Goal: Answer question/provide support: Share knowledge or assist other users

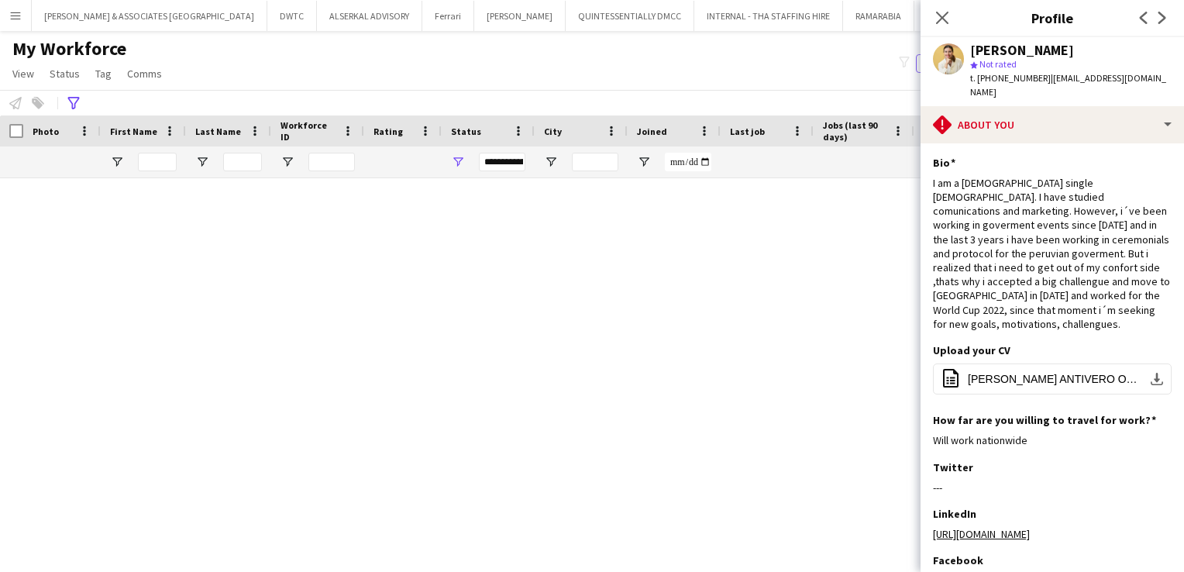
scroll to position [2082, 0]
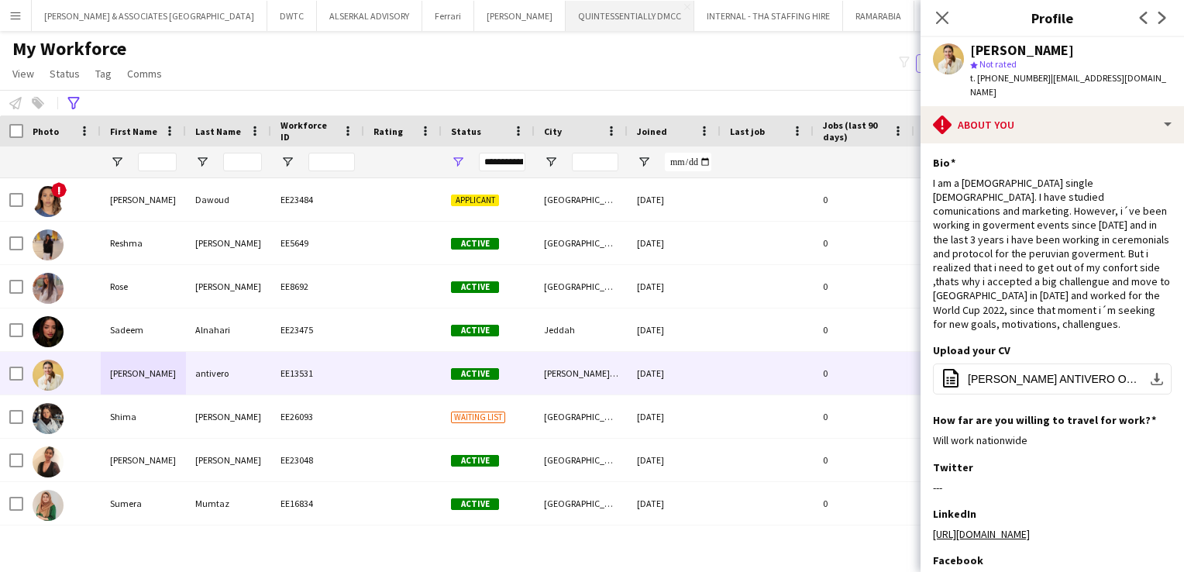
click at [948, 12] on icon at bounding box center [942, 18] width 12 height 12
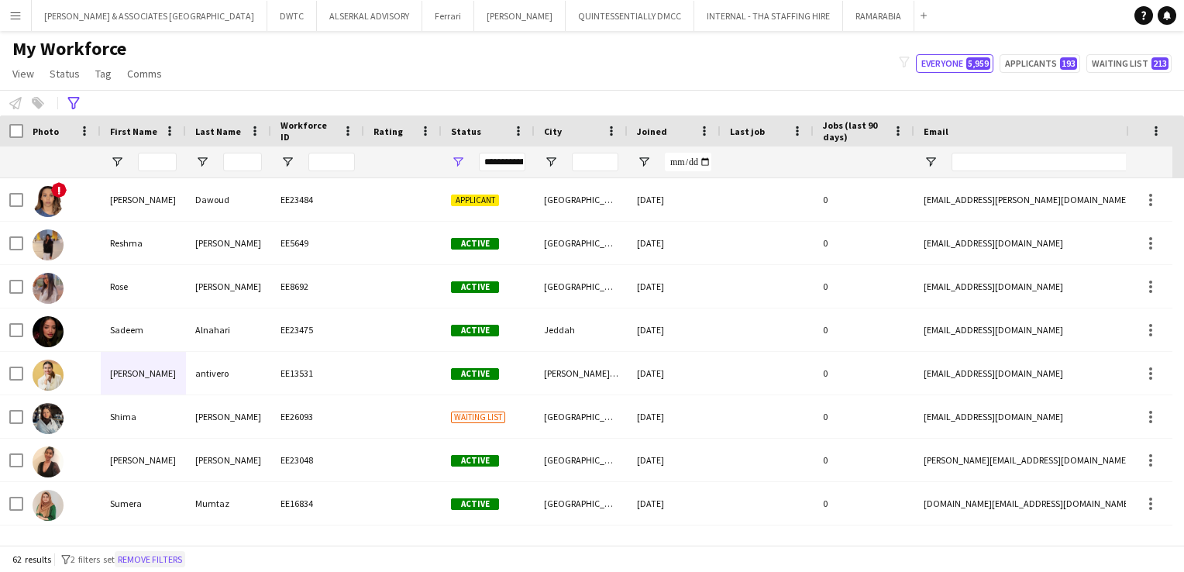
click at [166, 560] on button "Remove filters" at bounding box center [150, 559] width 70 height 17
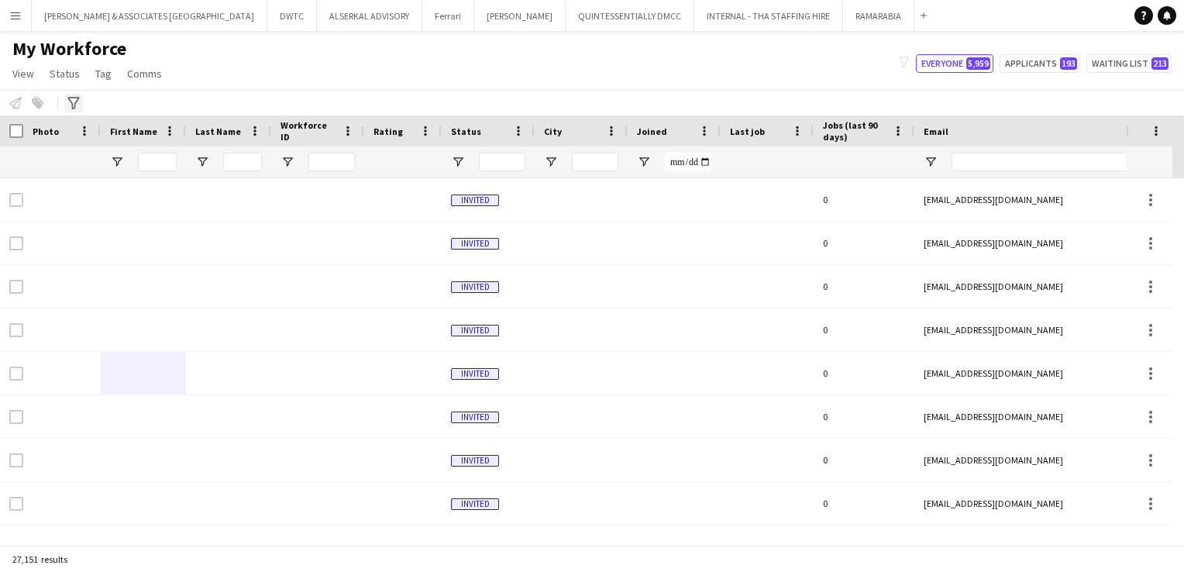
click at [74, 109] on div "Advanced filters" at bounding box center [73, 103] width 19 height 19
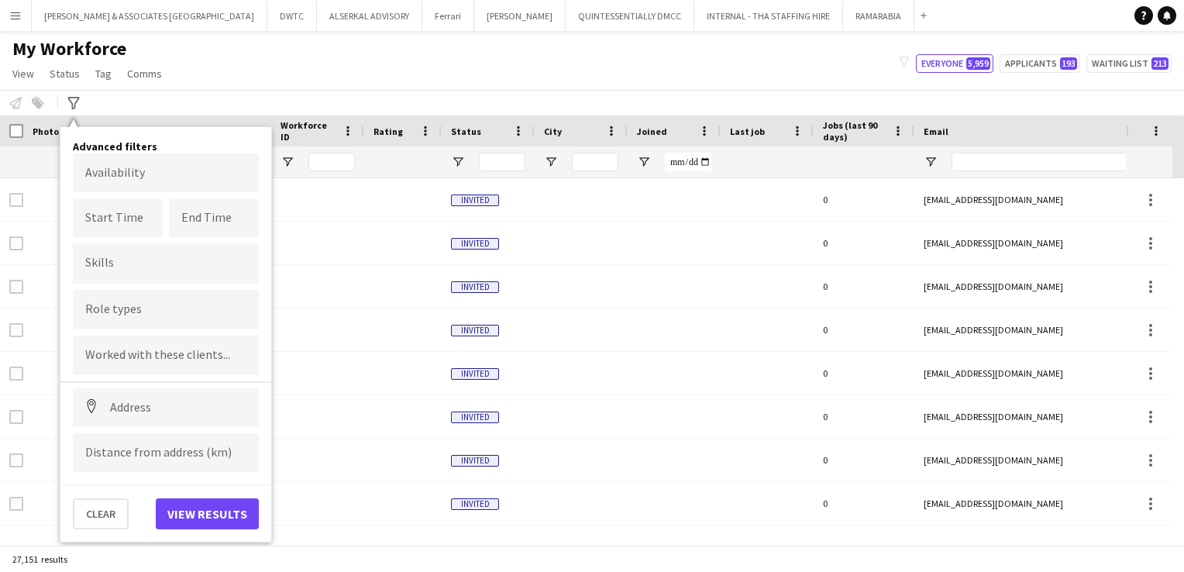
click at [161, 305] on input "Type to search role types..." at bounding box center [165, 310] width 161 height 14
click at [174, 315] on div at bounding box center [592, 286] width 1184 height 572
click at [174, 315] on input "*****" at bounding box center [165, 315] width 161 height 14
type input "*****"
click at [177, 352] on div "Guest VIP Manager" at bounding box center [166, 352] width 186 height 37
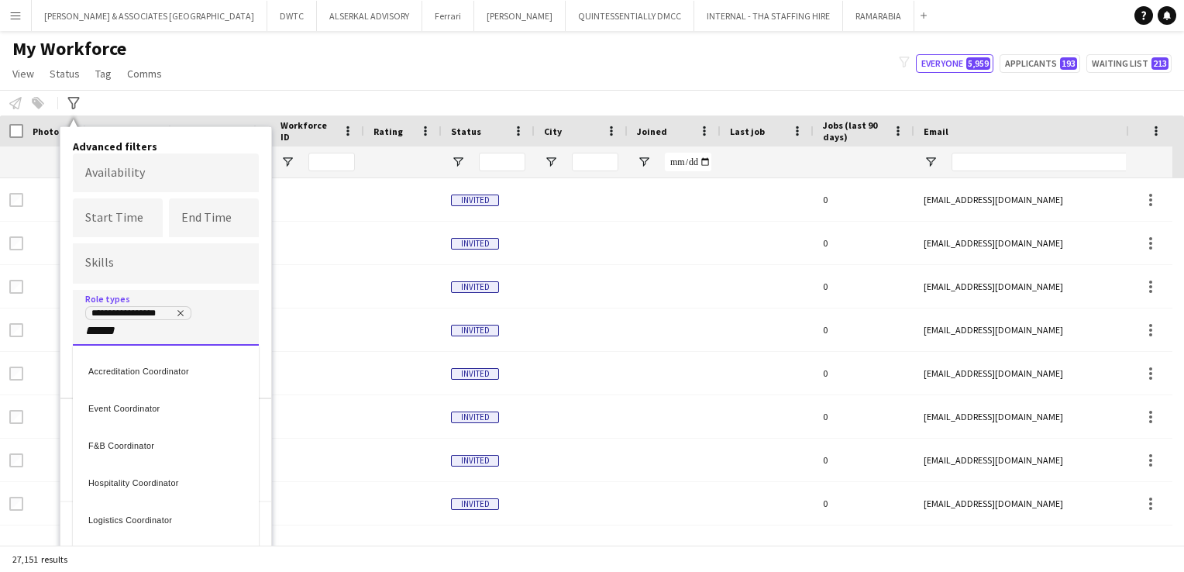
type input "******"
click at [182, 476] on div "Hospitality Coordinator" at bounding box center [166, 480] width 186 height 37
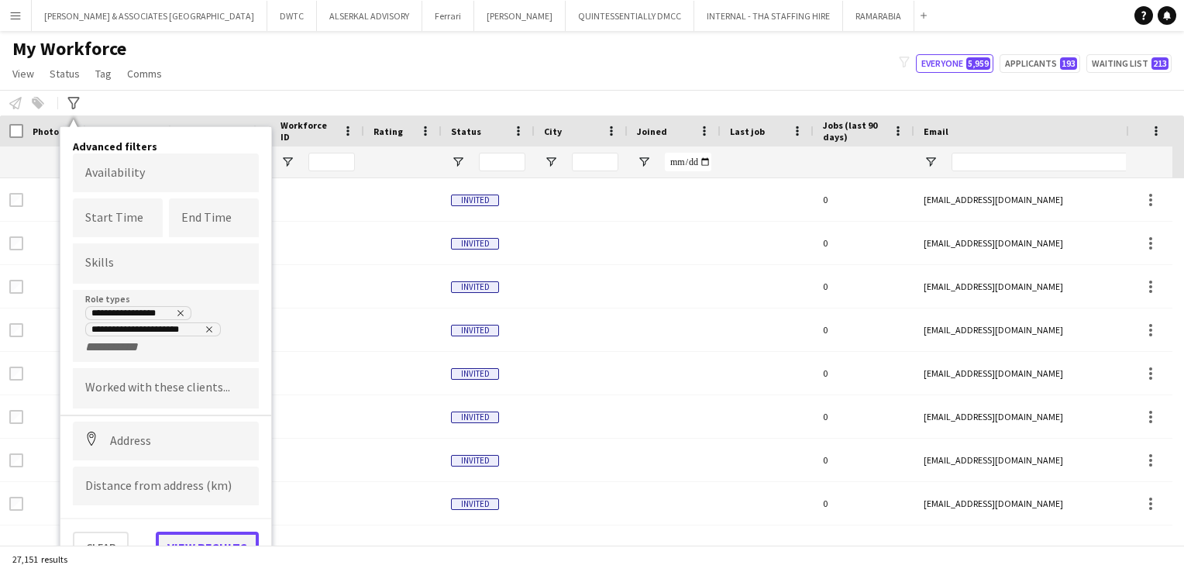
click at [194, 533] on button "View results" at bounding box center [207, 546] width 103 height 31
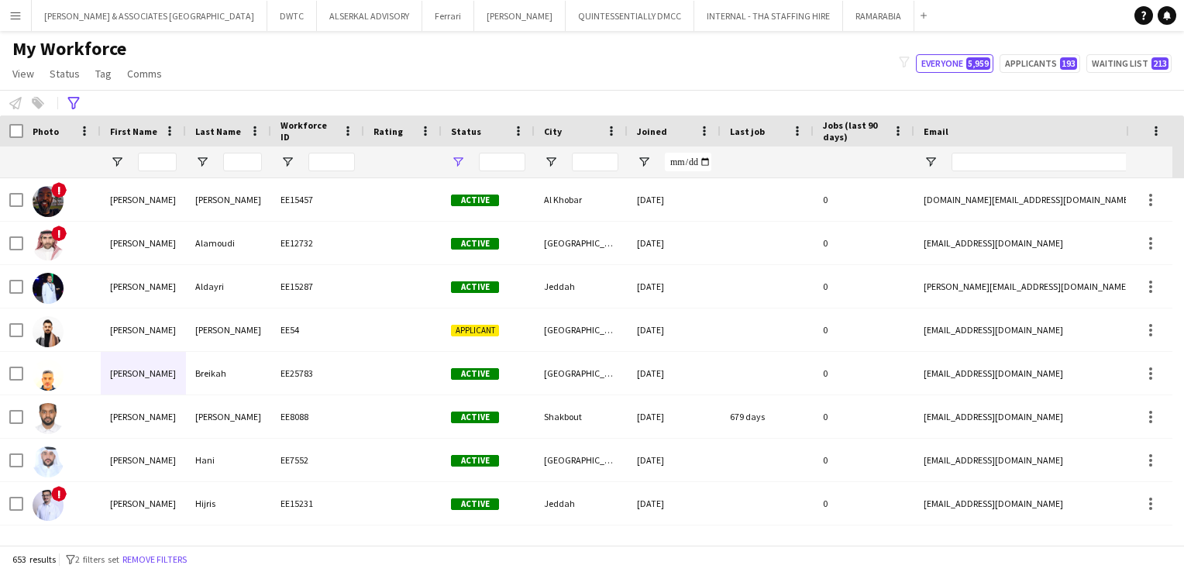
type input "**********"
click at [74, 104] on icon "Advanced filters" at bounding box center [73, 103] width 12 height 12
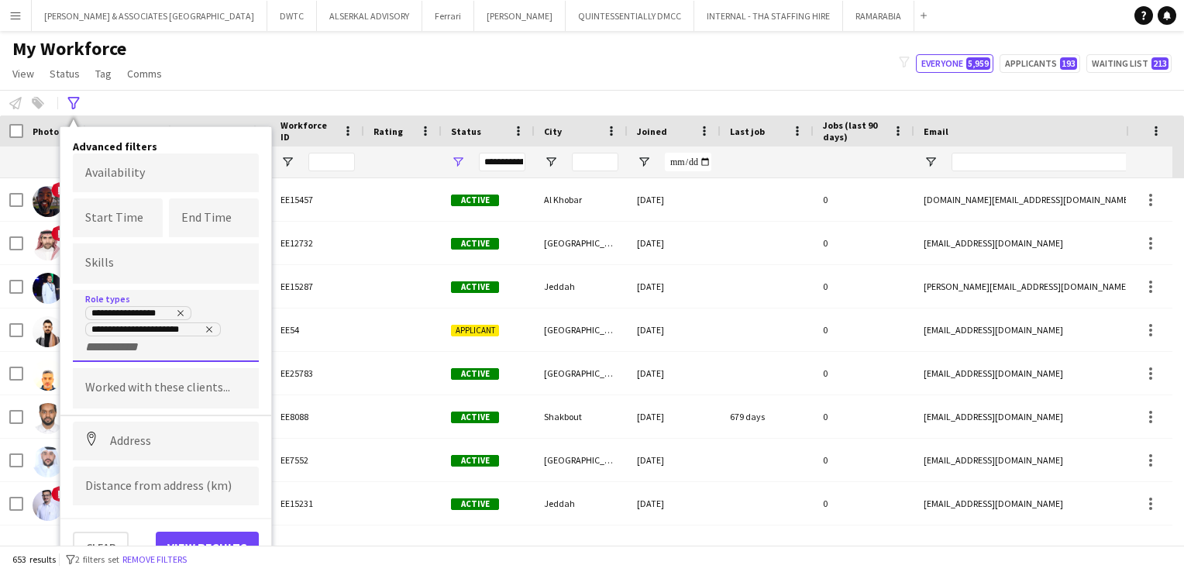
click at [161, 358] on div "**********" at bounding box center [166, 326] width 186 height 73
type input "*"
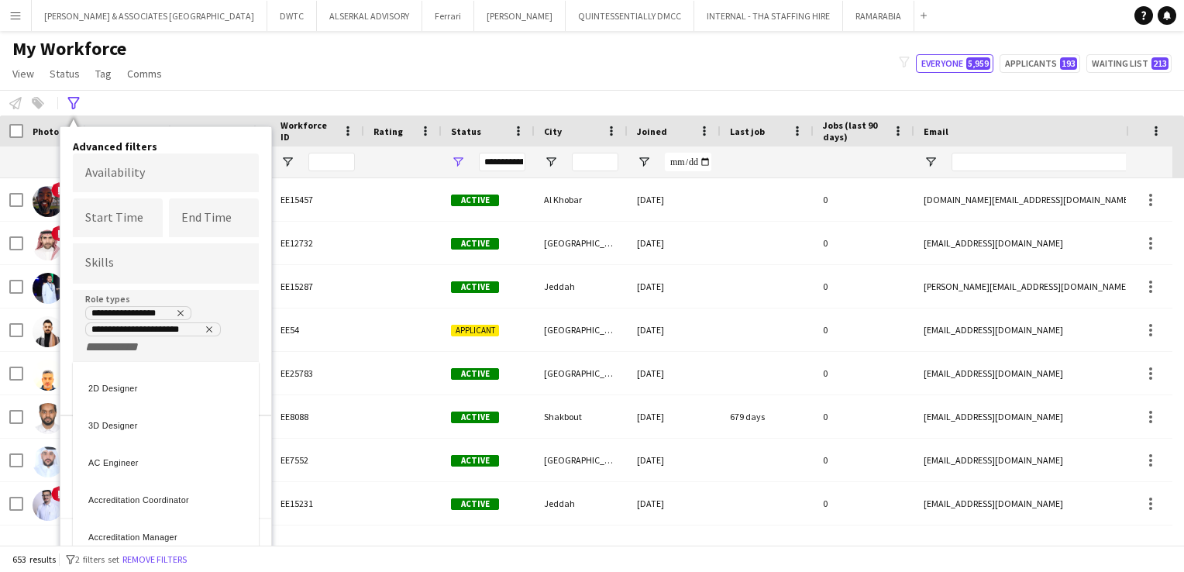
click at [262, 280] on div at bounding box center [592, 286] width 1184 height 572
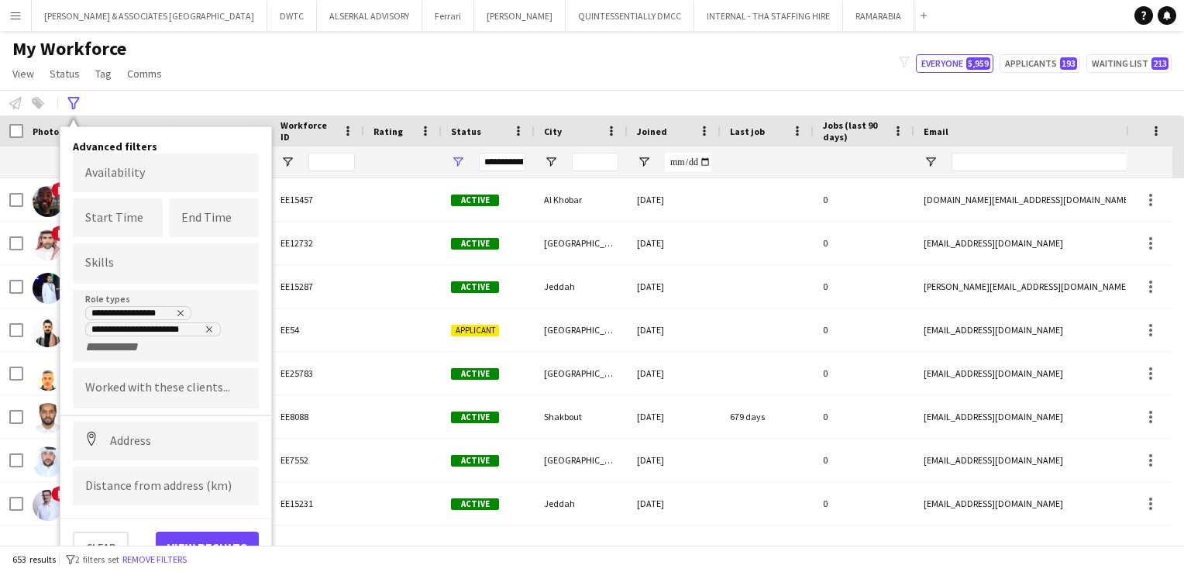
click at [200, 273] on div at bounding box center [166, 263] width 186 height 40
type input "*"
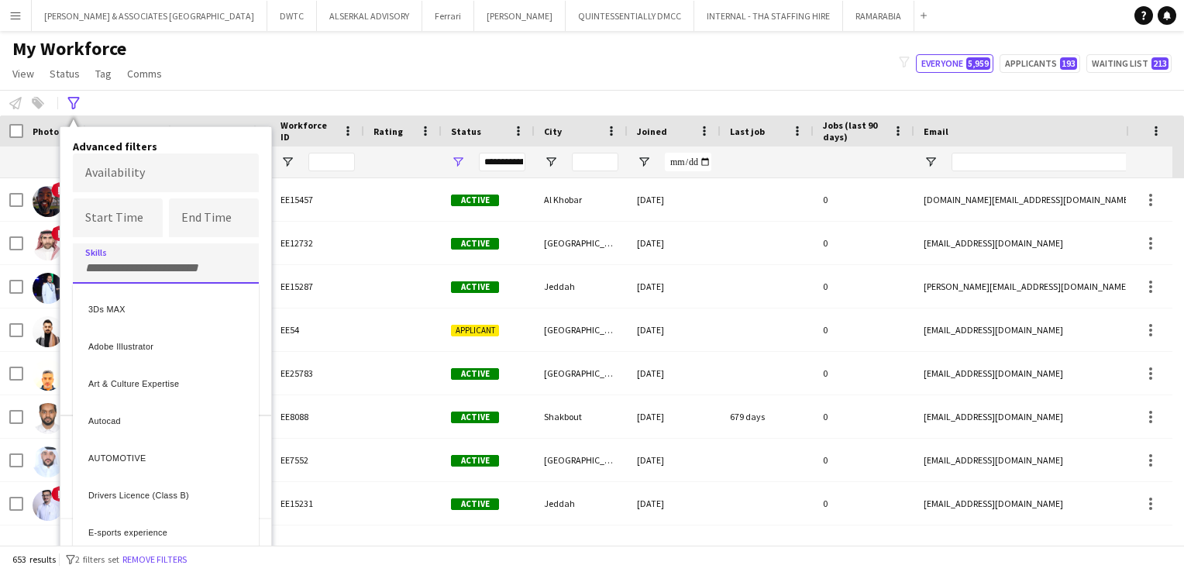
click at [308, 77] on div at bounding box center [592, 286] width 1184 height 572
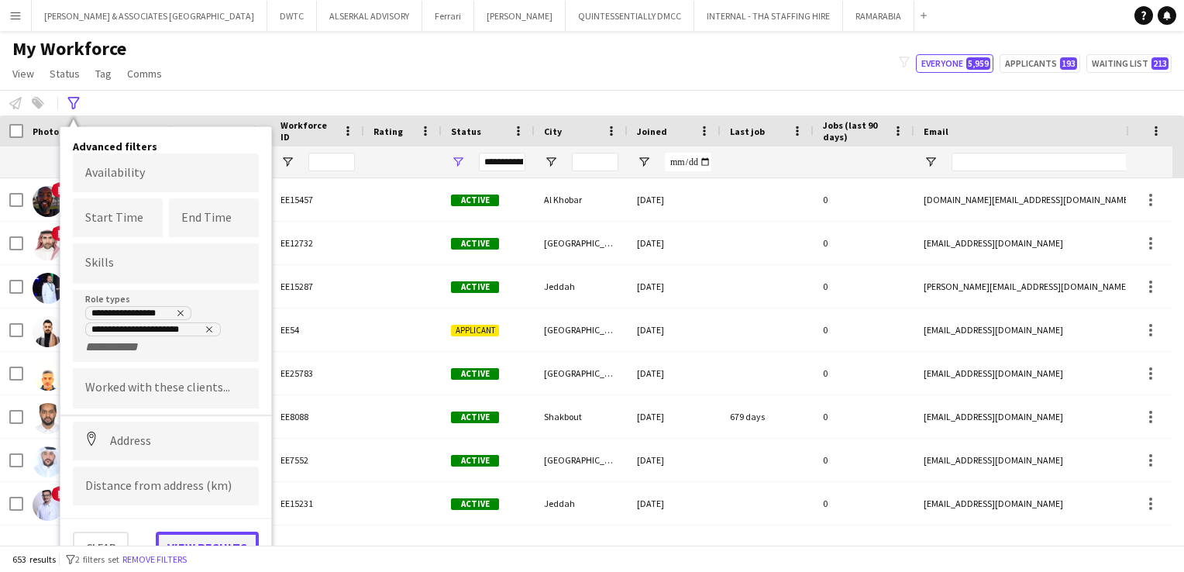
click at [205, 538] on button "View results" at bounding box center [207, 546] width 103 height 31
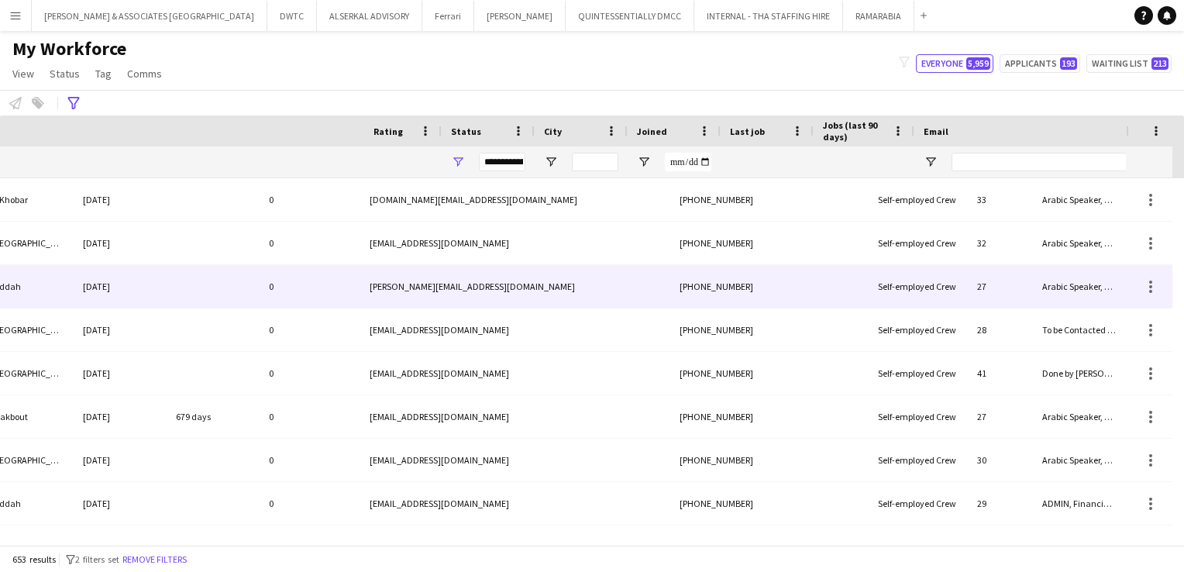
scroll to position [0, 554]
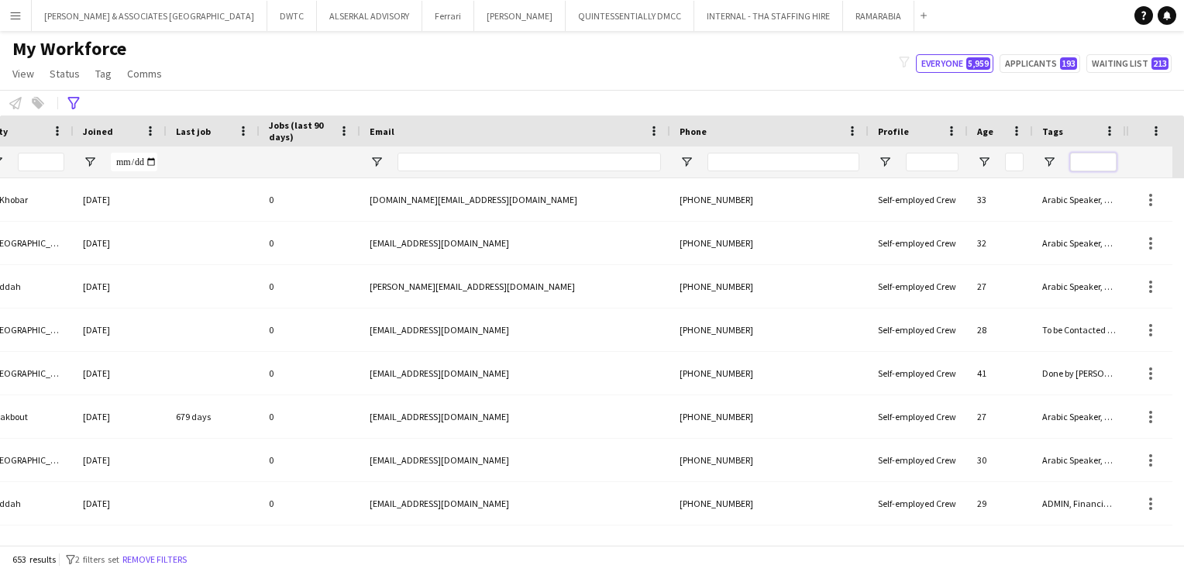
click at [1106, 161] on input "Tags Filter Input" at bounding box center [1093, 162] width 46 height 19
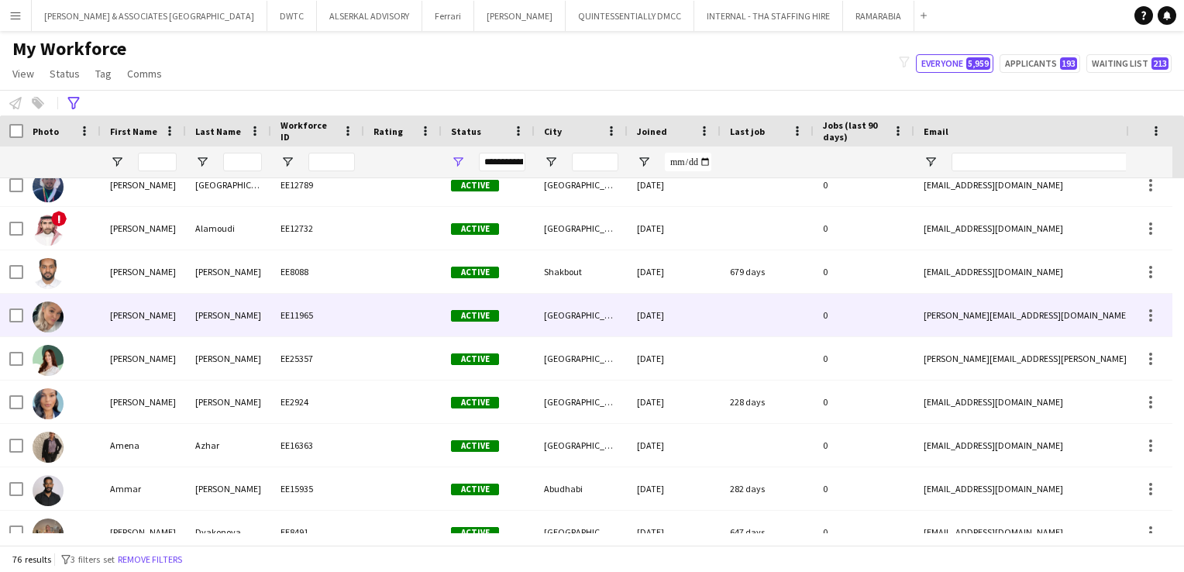
scroll to position [0, 0]
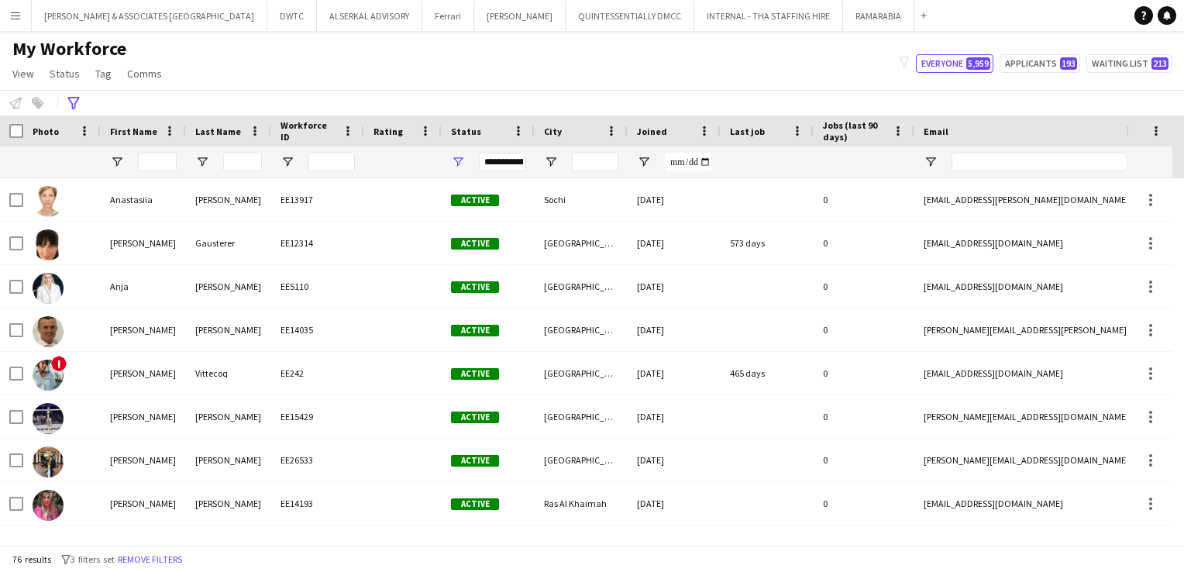
type input "**********"
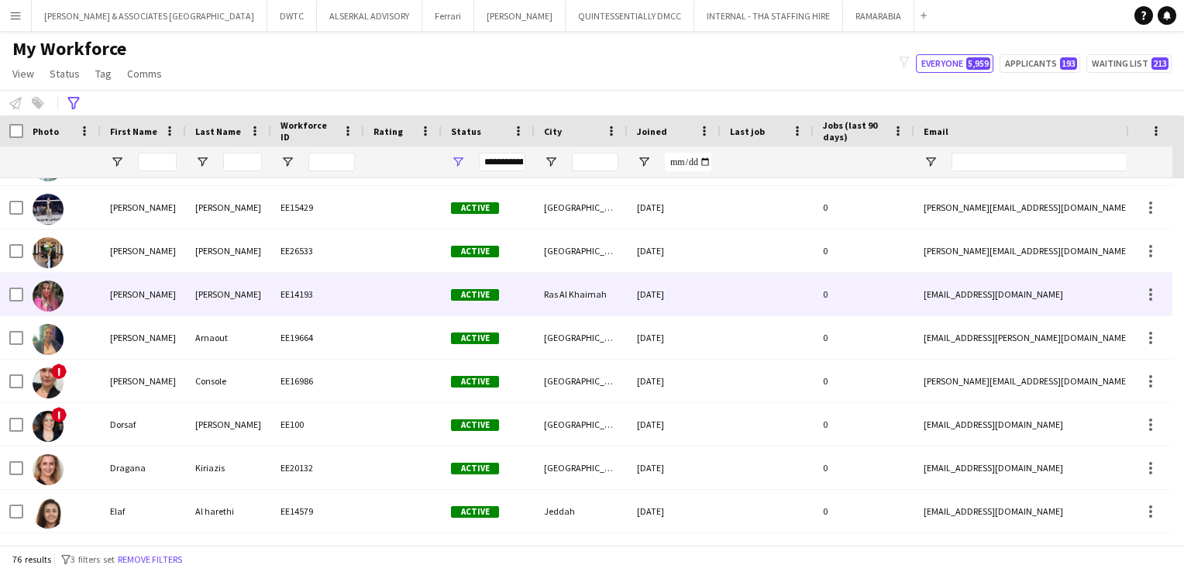
scroll to position [710, 0]
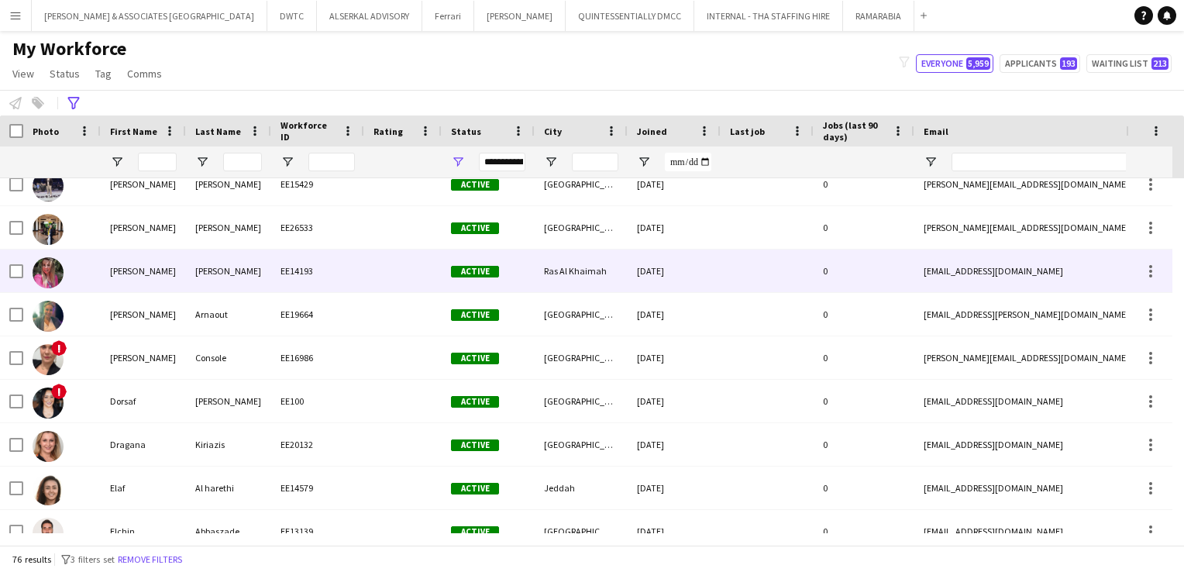
click at [401, 277] on div at bounding box center [402, 270] width 77 height 43
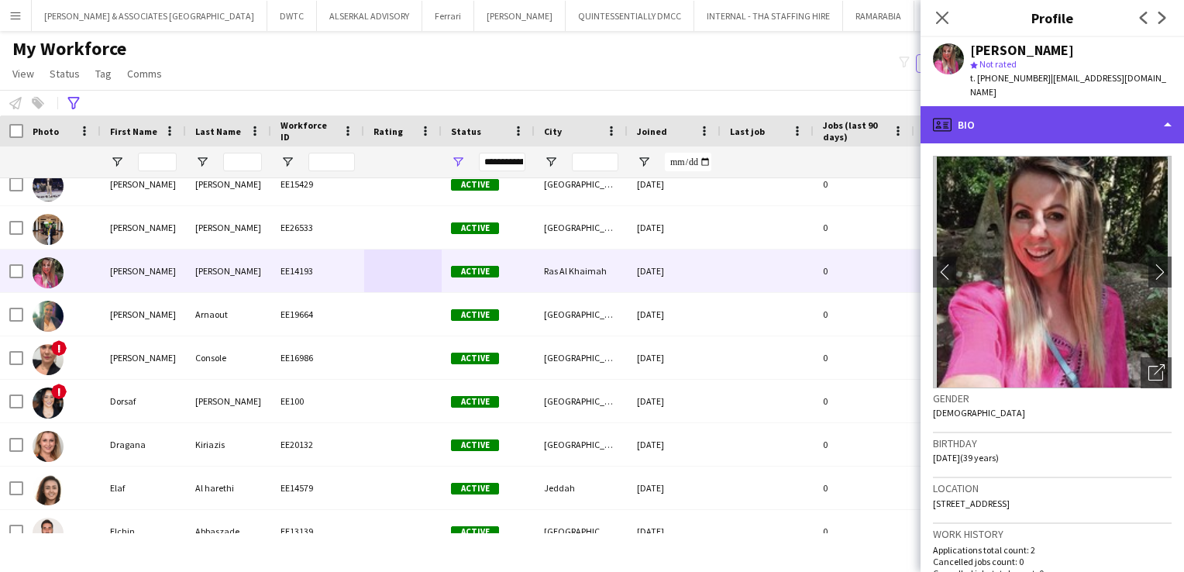
click at [1044, 106] on div "profile Bio" at bounding box center [1051, 124] width 263 height 37
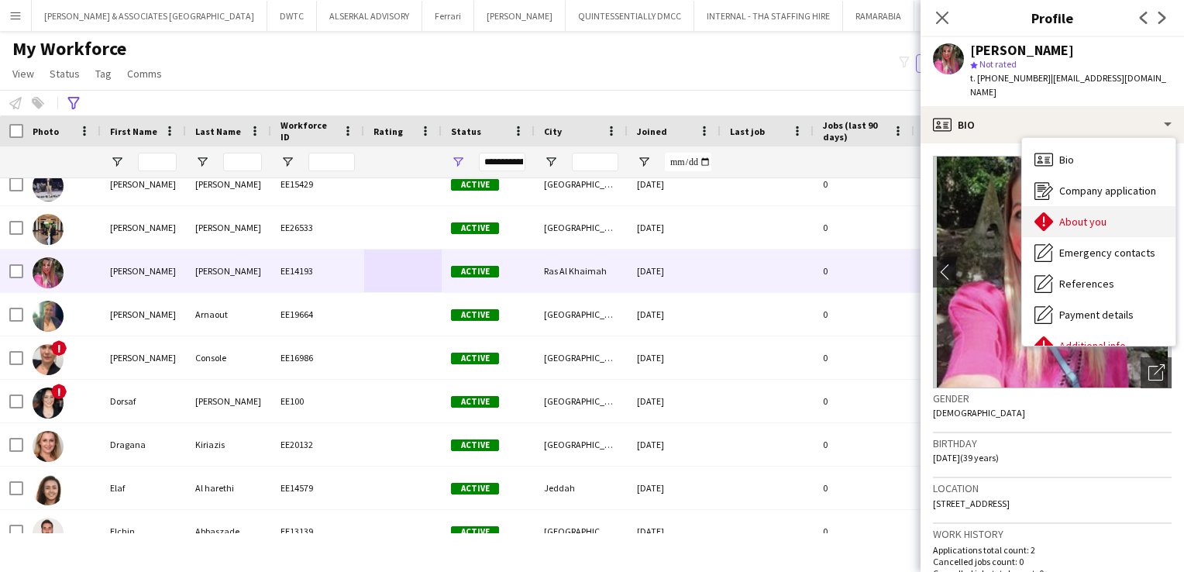
click at [1089, 215] on span "About you" at bounding box center [1082, 222] width 47 height 14
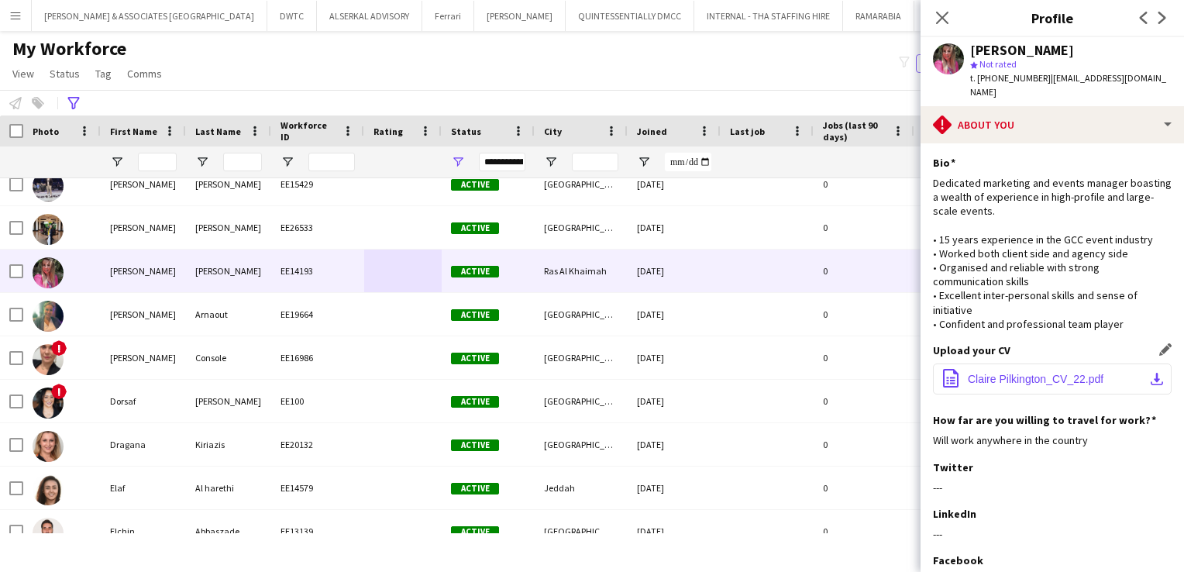
click at [1057, 373] on span "Claire Pilkington_CV_22.pdf" at bounding box center [1036, 379] width 136 height 12
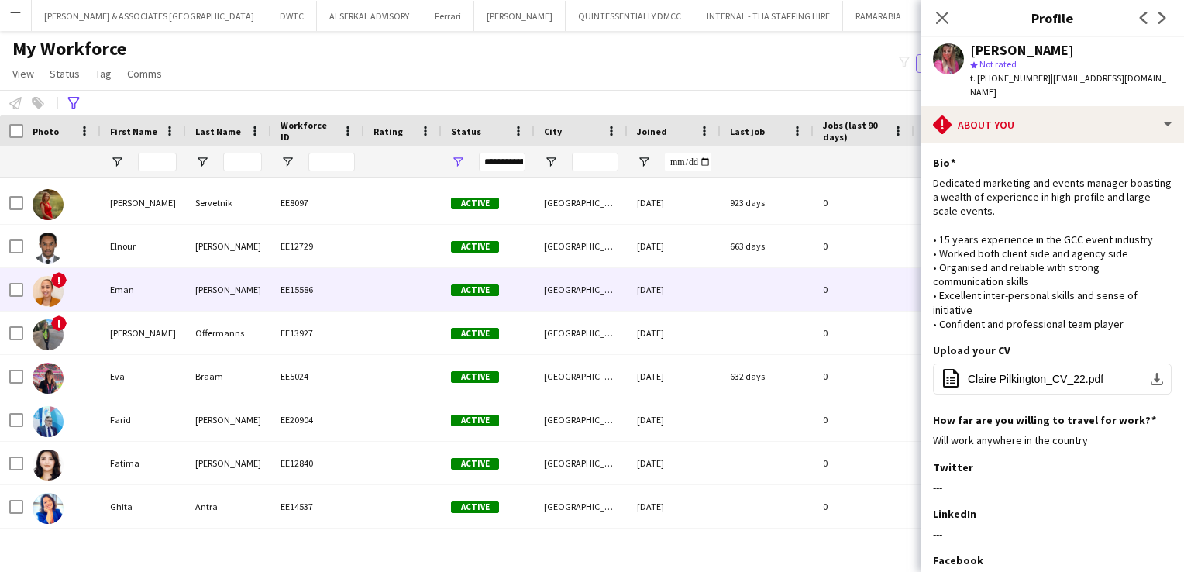
scroll to position [1097, 0]
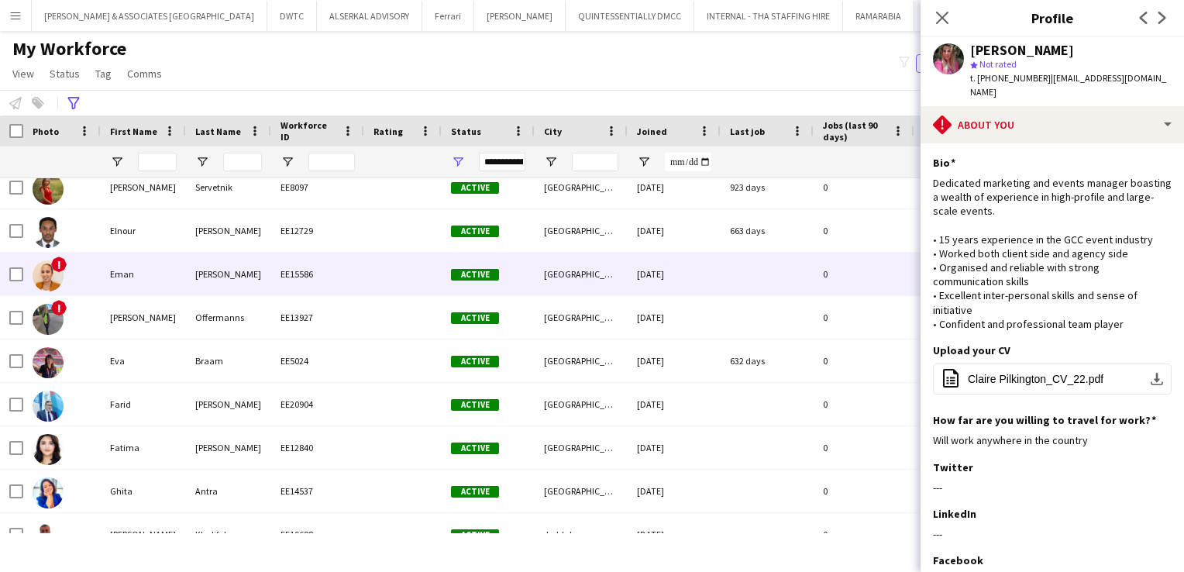
click at [355, 279] on div "EE15586" at bounding box center [317, 274] width 93 height 43
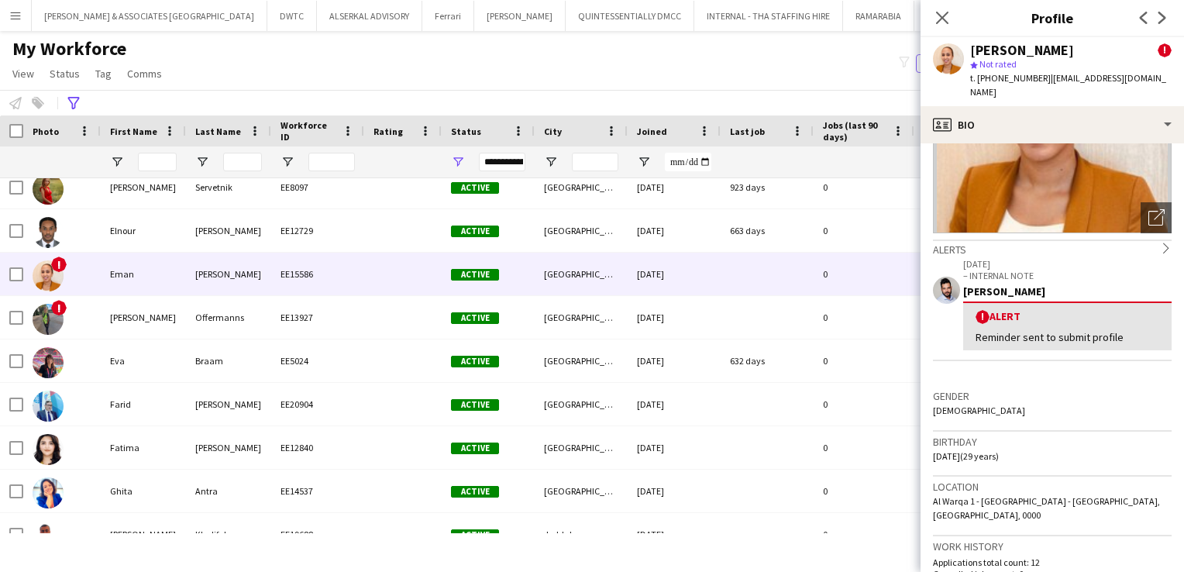
scroll to position [0, 0]
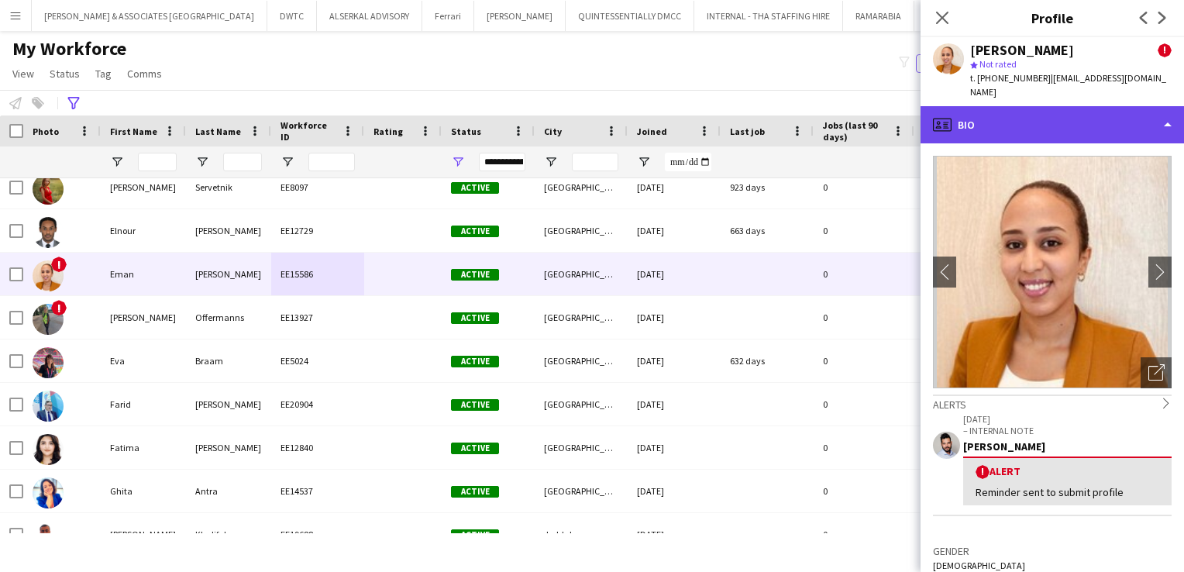
click at [1059, 119] on div "profile Bio" at bounding box center [1051, 124] width 263 height 37
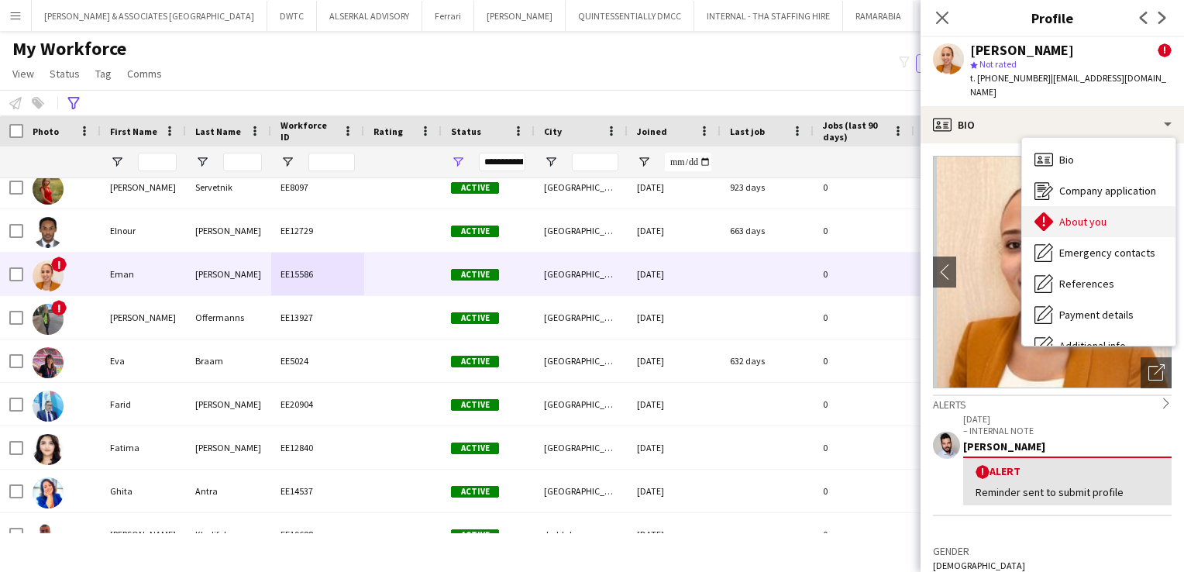
click at [1071, 215] on span "About you" at bounding box center [1082, 222] width 47 height 14
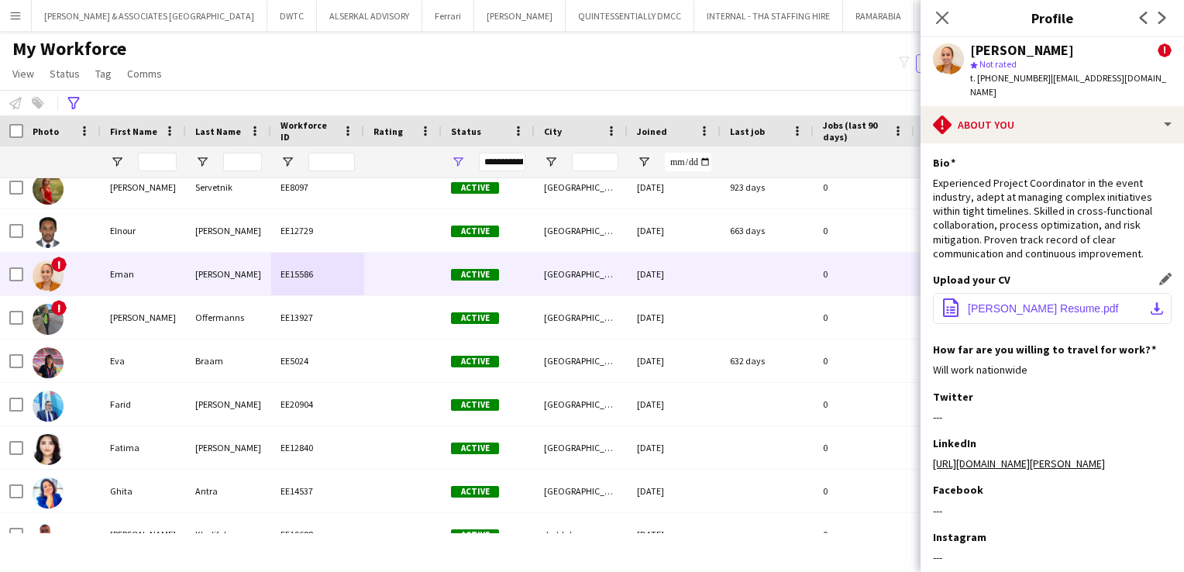
click at [1017, 293] on button "office-file-sheet [PERSON_NAME] Resume.pdf download-bottom" at bounding box center [1052, 308] width 239 height 31
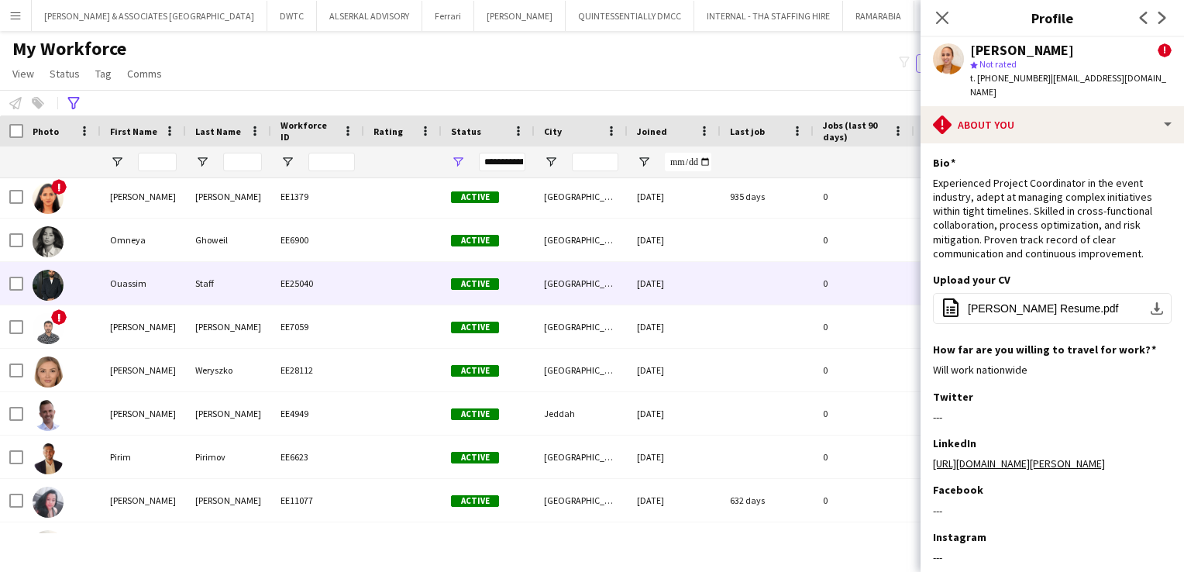
scroll to position [2182, 0]
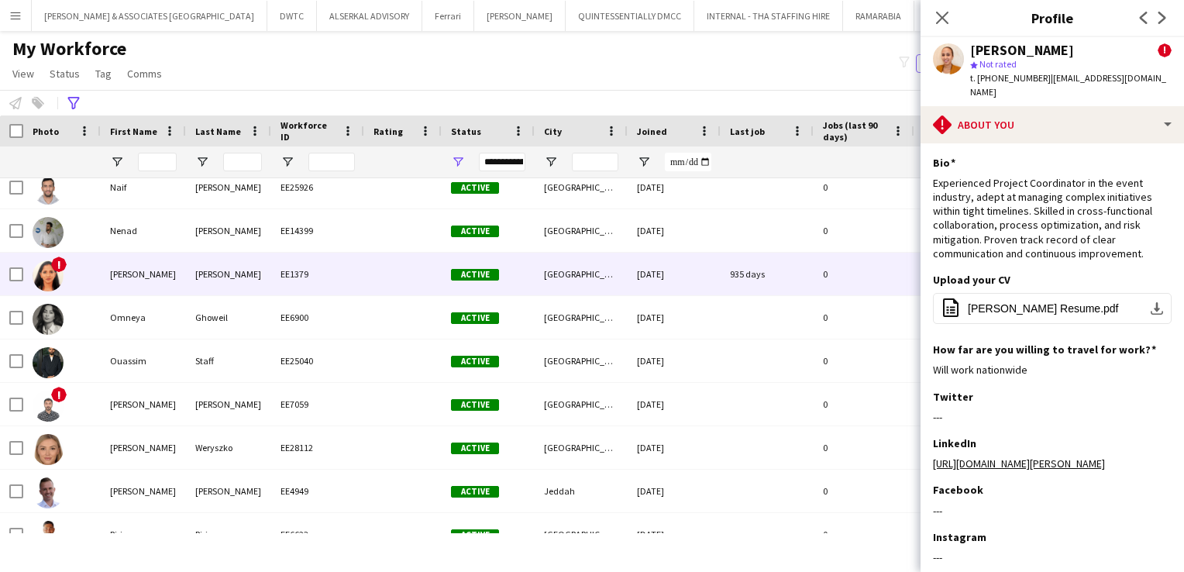
click at [191, 273] on div "[PERSON_NAME]" at bounding box center [228, 274] width 85 height 43
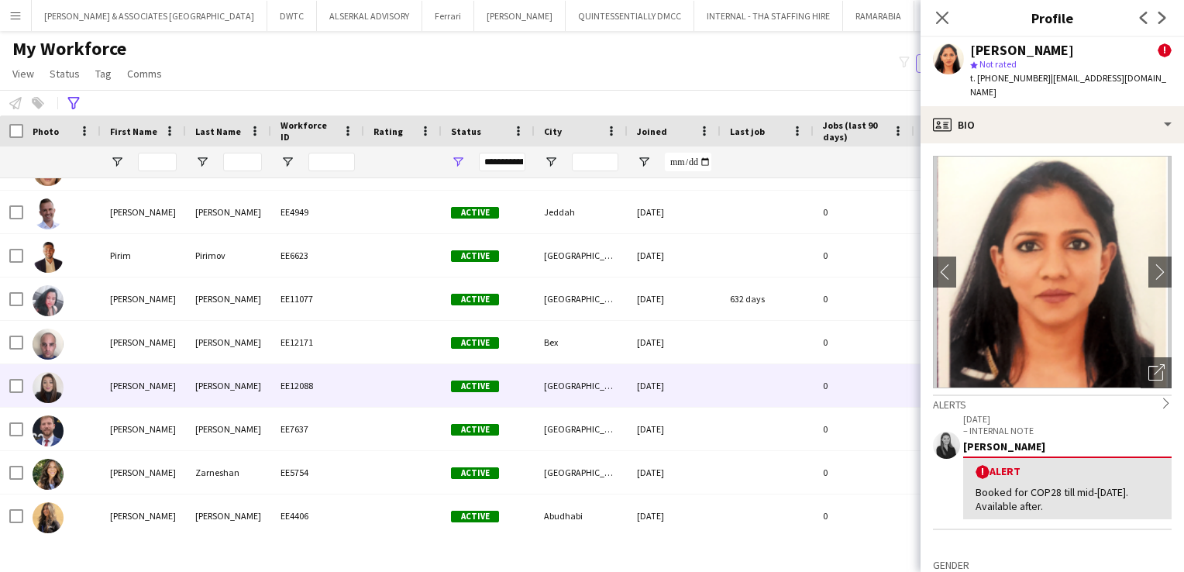
scroll to position [2491, 0]
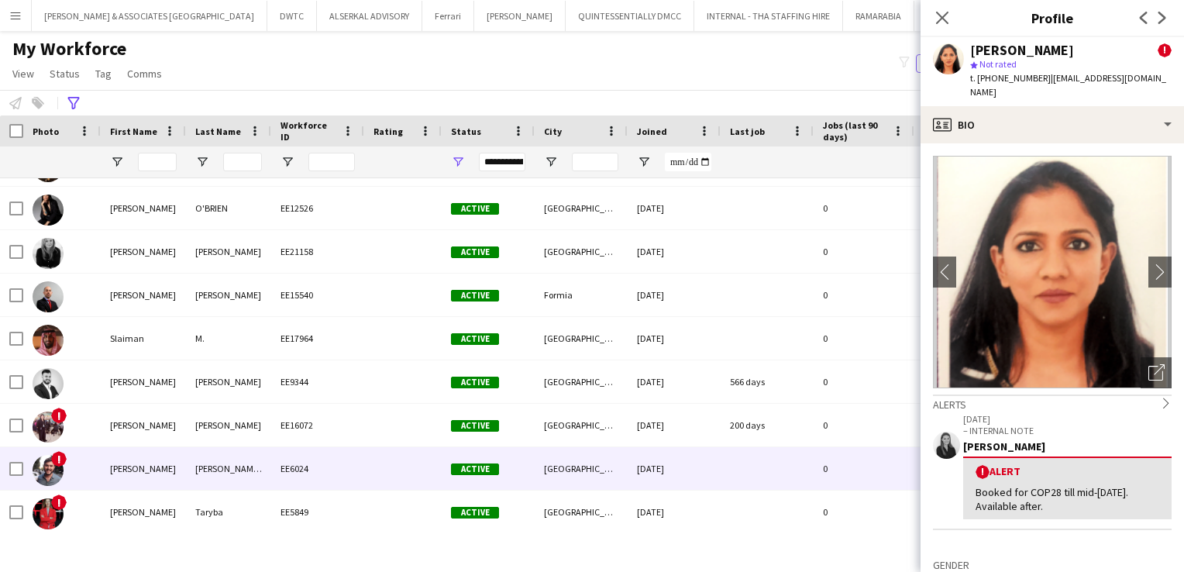
click at [174, 460] on div "[PERSON_NAME]" at bounding box center [143, 468] width 85 height 43
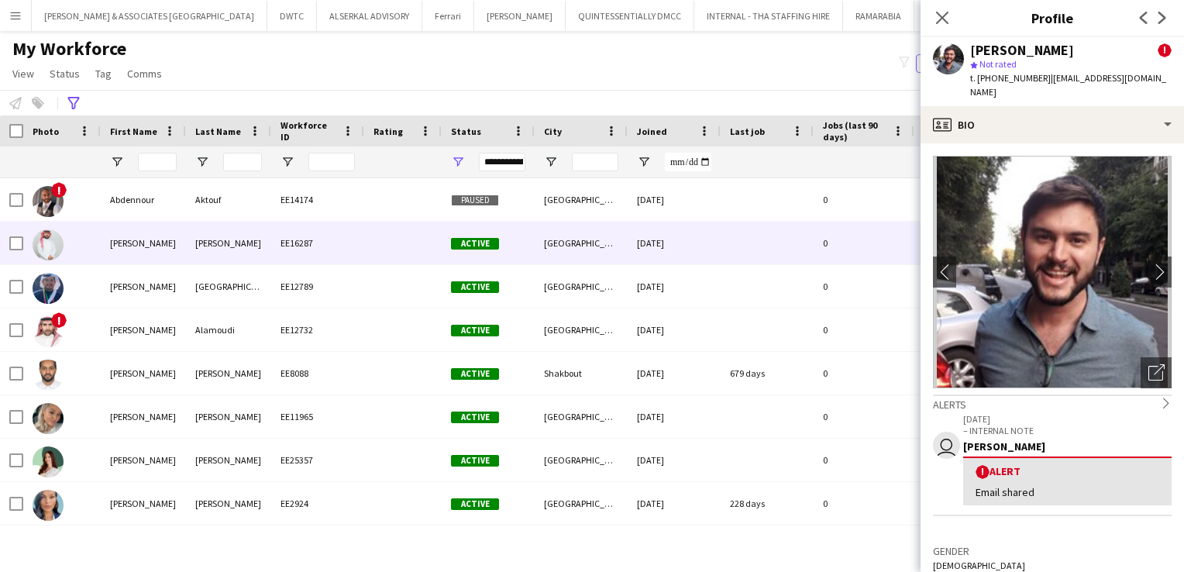
click at [217, 235] on div "[PERSON_NAME]" at bounding box center [228, 243] width 85 height 43
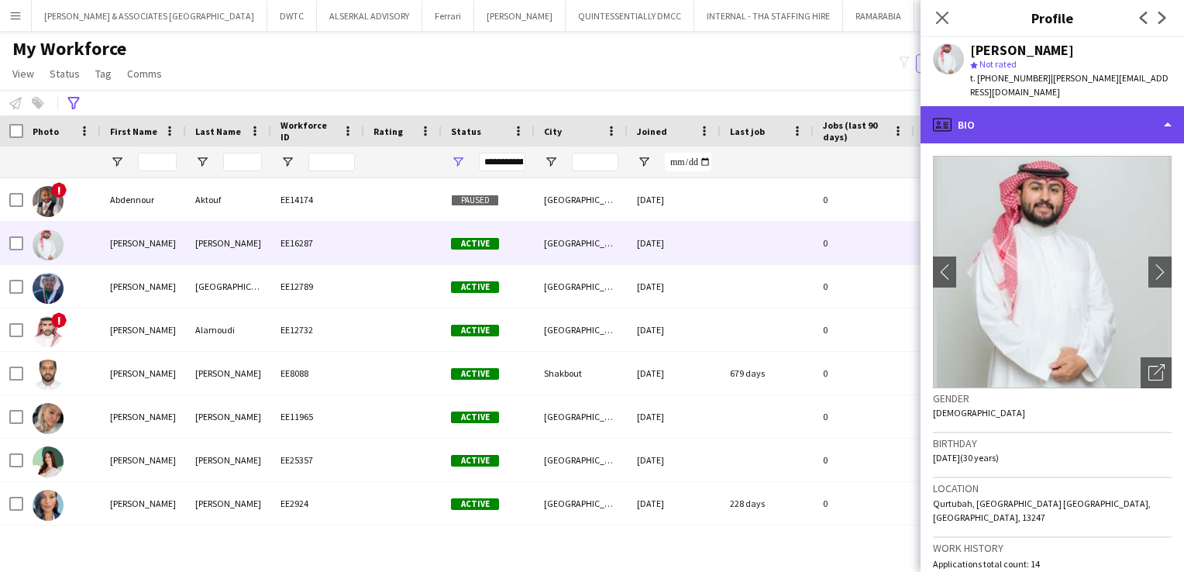
click at [1053, 117] on div "profile Bio" at bounding box center [1051, 124] width 263 height 37
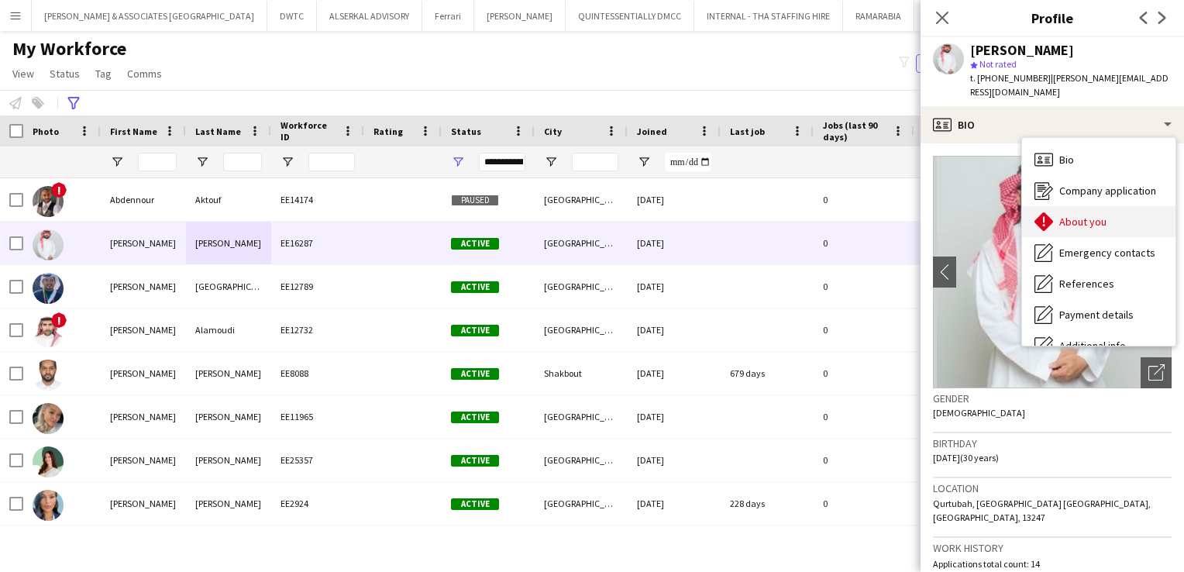
click at [1078, 215] on span "About you" at bounding box center [1082, 222] width 47 height 14
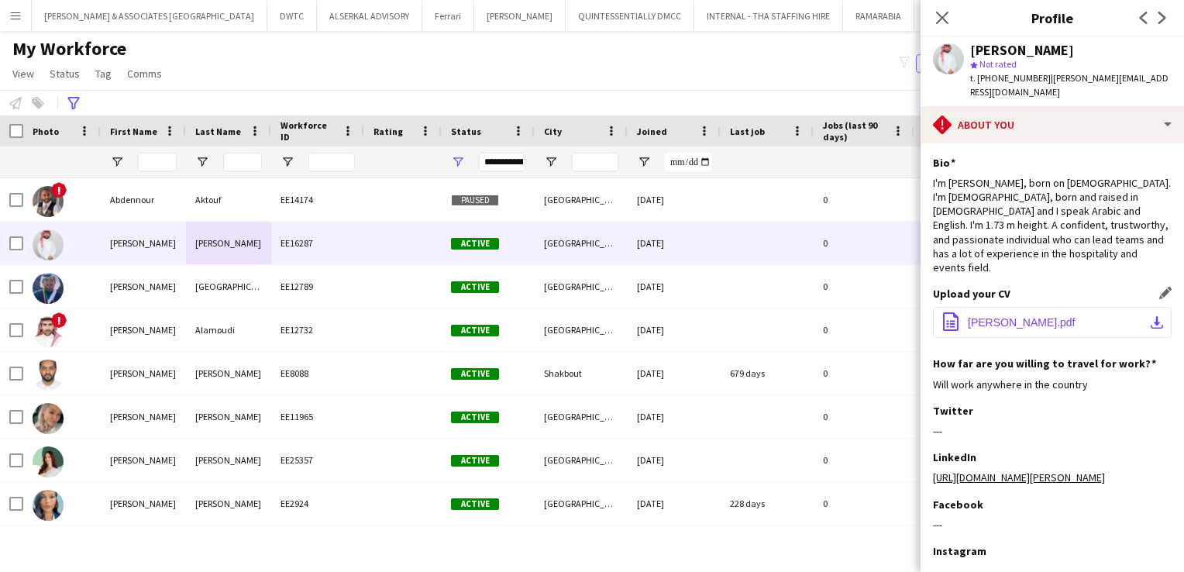
click at [1026, 316] on span "[PERSON_NAME].pdf" at bounding box center [1022, 322] width 108 height 12
click at [843, 12] on button "RAMARABIA Close" at bounding box center [878, 16] width 71 height 30
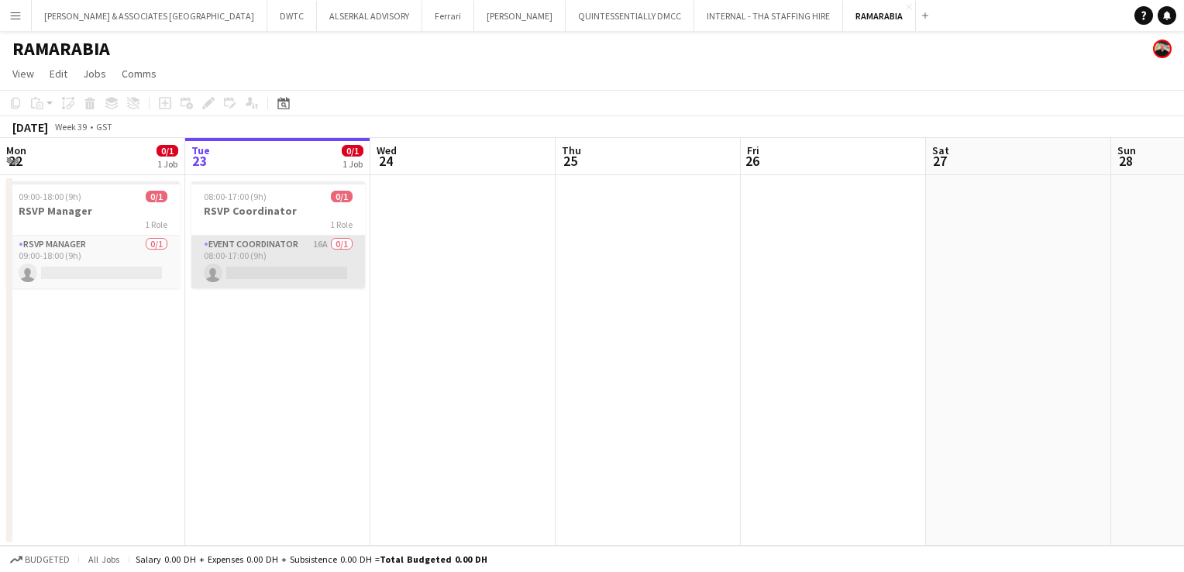
click at [273, 250] on app-card-role "Event Coordinator 16A 0/1 08:00-17:00 (9h) single-neutral-actions" at bounding box center [278, 262] width 174 height 53
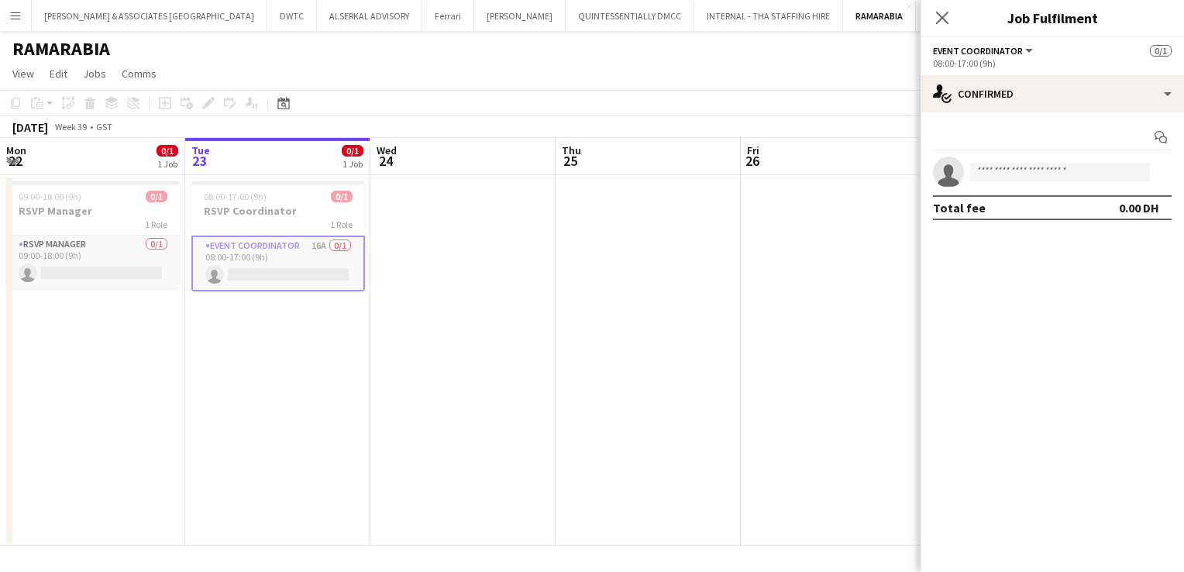
click at [1020, 74] on app-options-switcher "Event Coordinator All roles Event Coordinator 0/1 08:00-17:00 (9h)" at bounding box center [1051, 56] width 263 height 38
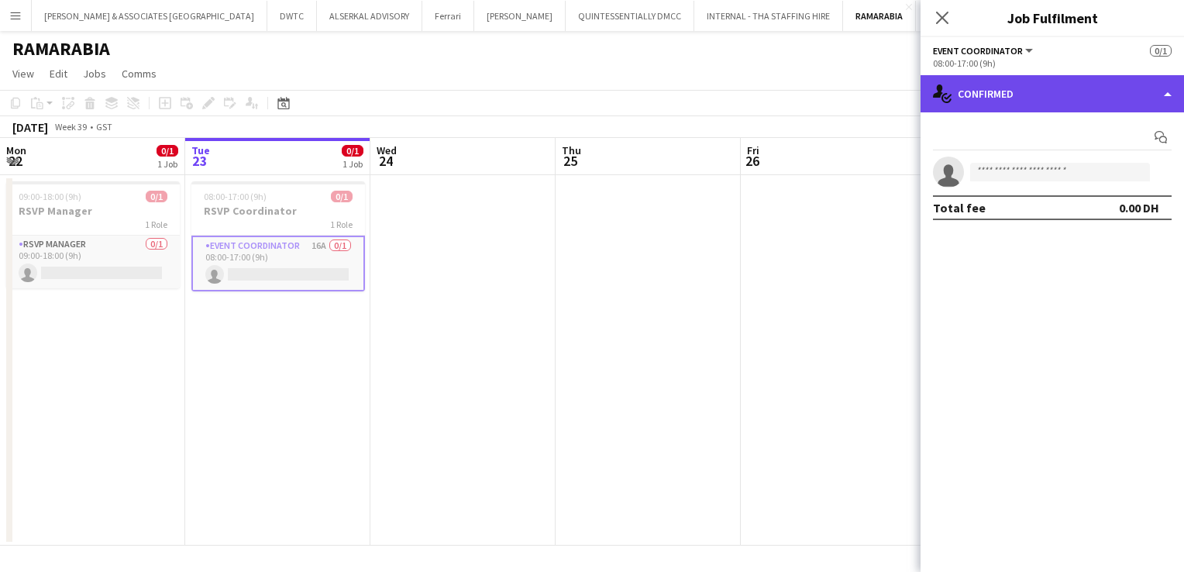
click at [1019, 91] on div "single-neutral-actions-check-2 Confirmed" at bounding box center [1051, 93] width 263 height 37
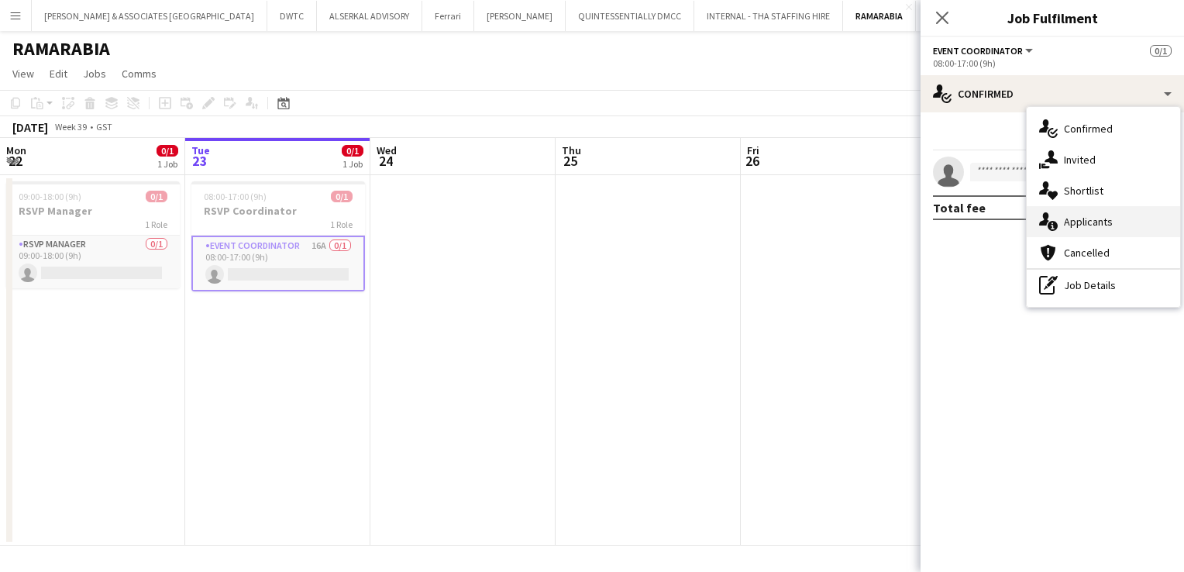
click at [1074, 225] on span "Applicants" at bounding box center [1088, 222] width 49 height 14
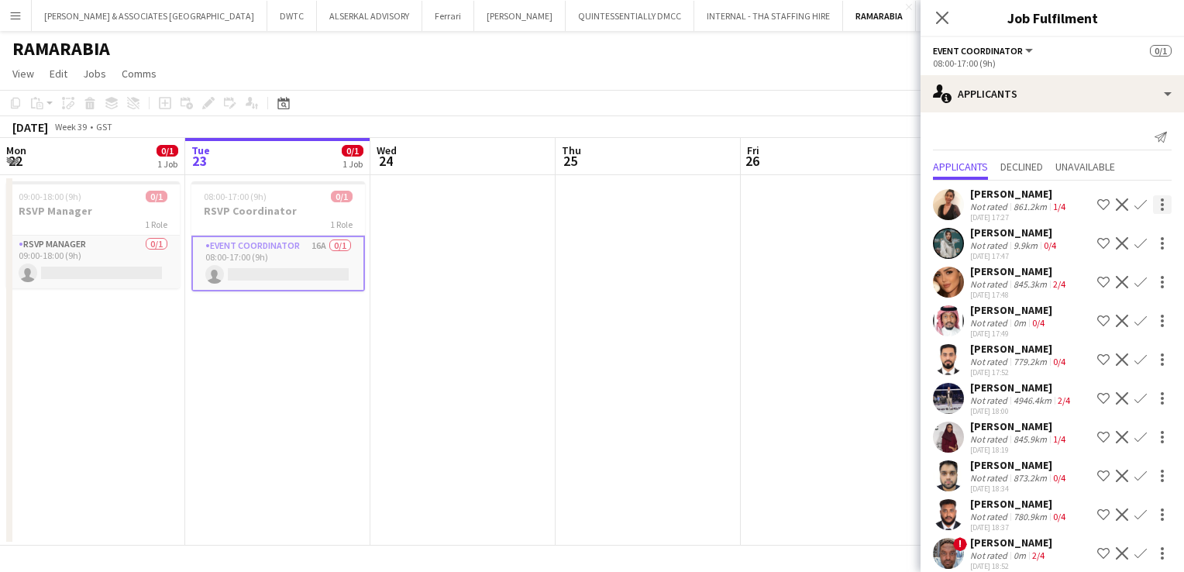
click at [1153, 206] on div at bounding box center [1162, 204] width 19 height 19
click at [1091, 274] on span "Start chat" at bounding box center [1082, 269] width 53 height 13
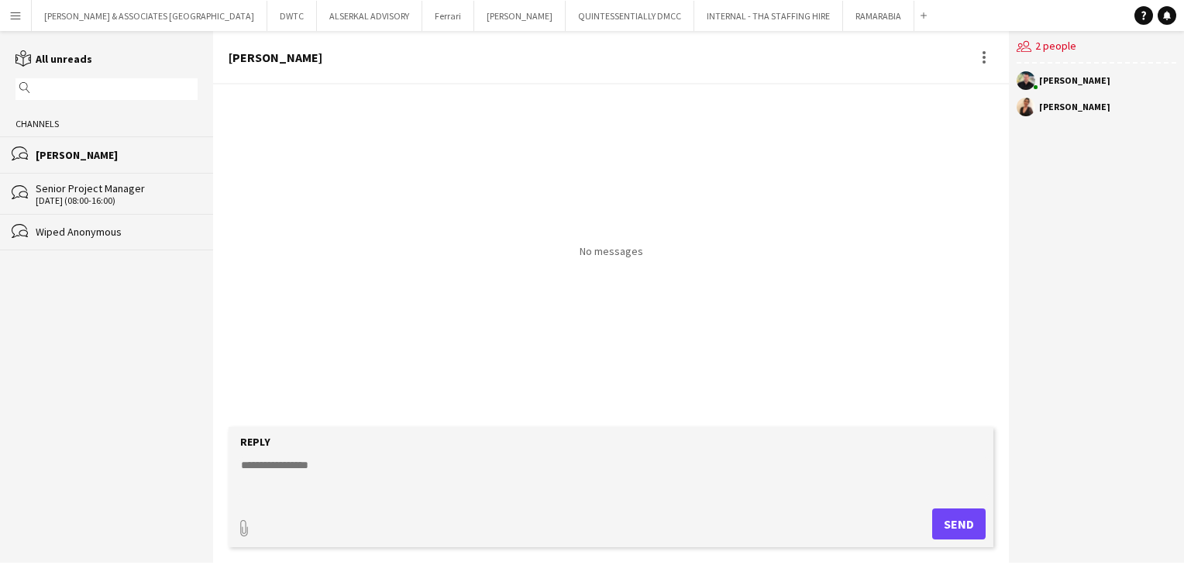
click at [617, 463] on textarea at bounding box center [613, 477] width 749 height 40
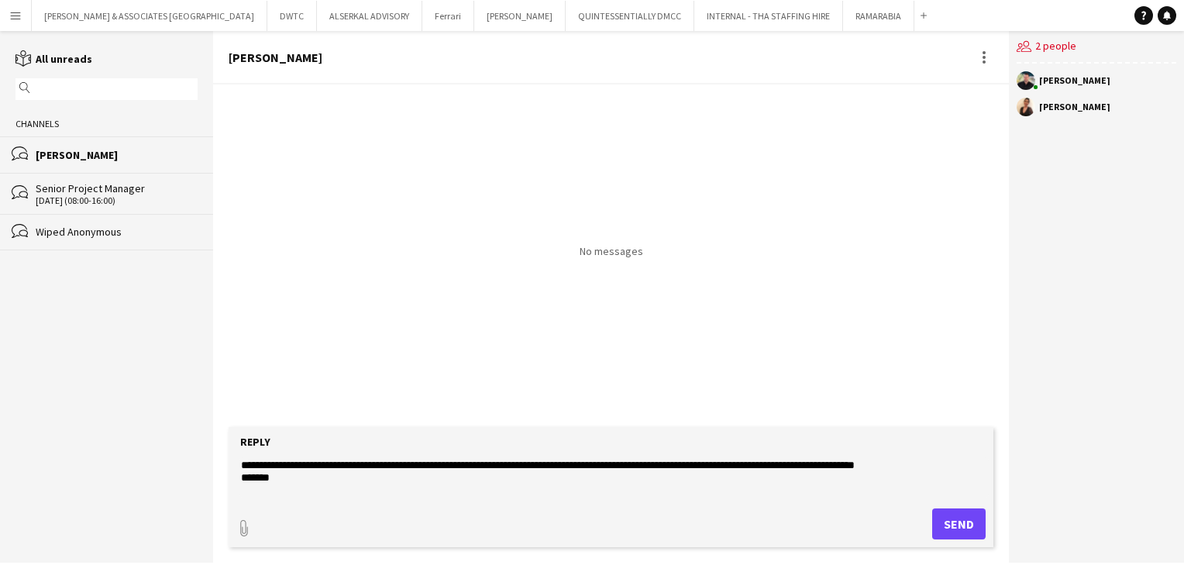
type textarea "**********"
click at [965, 524] on button "Send" at bounding box center [958, 523] width 53 height 31
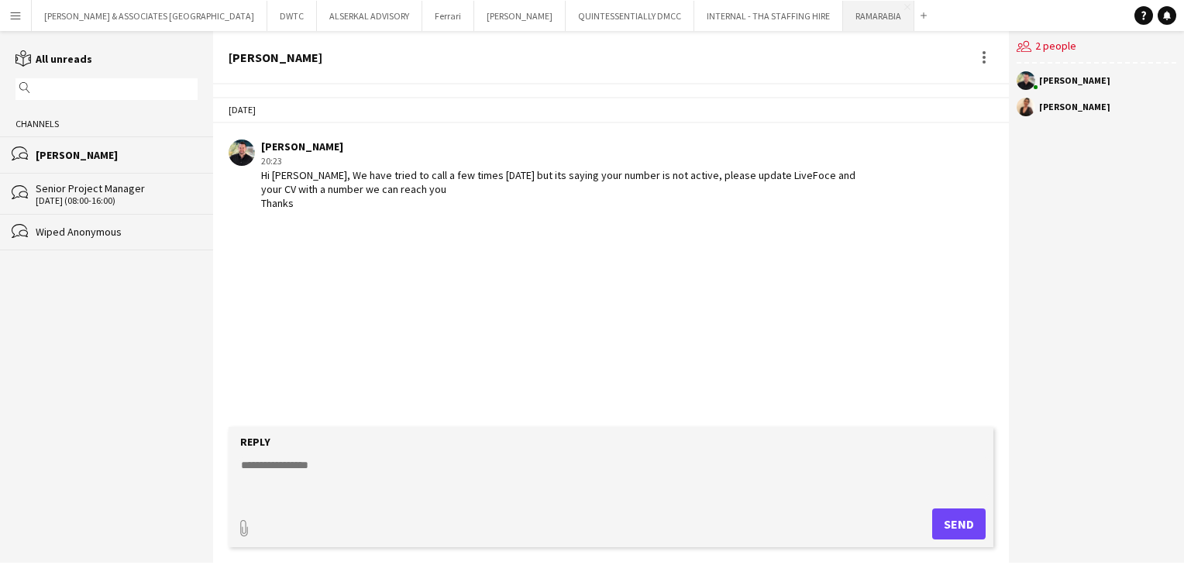
click at [843, 17] on button "RAMARABIA Close" at bounding box center [878, 16] width 71 height 30
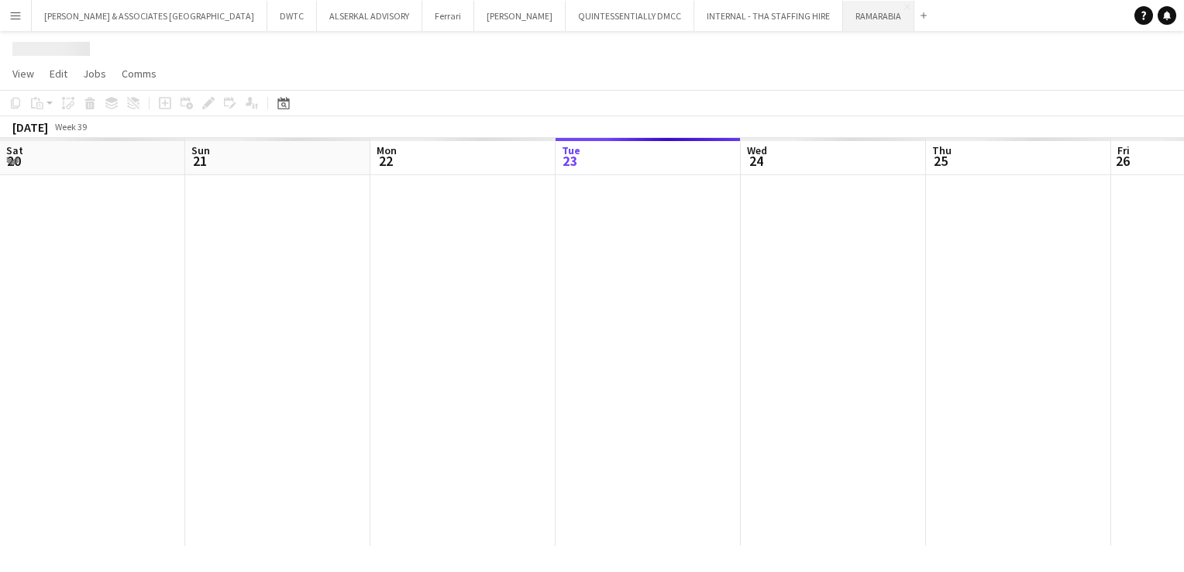
scroll to position [0, 370]
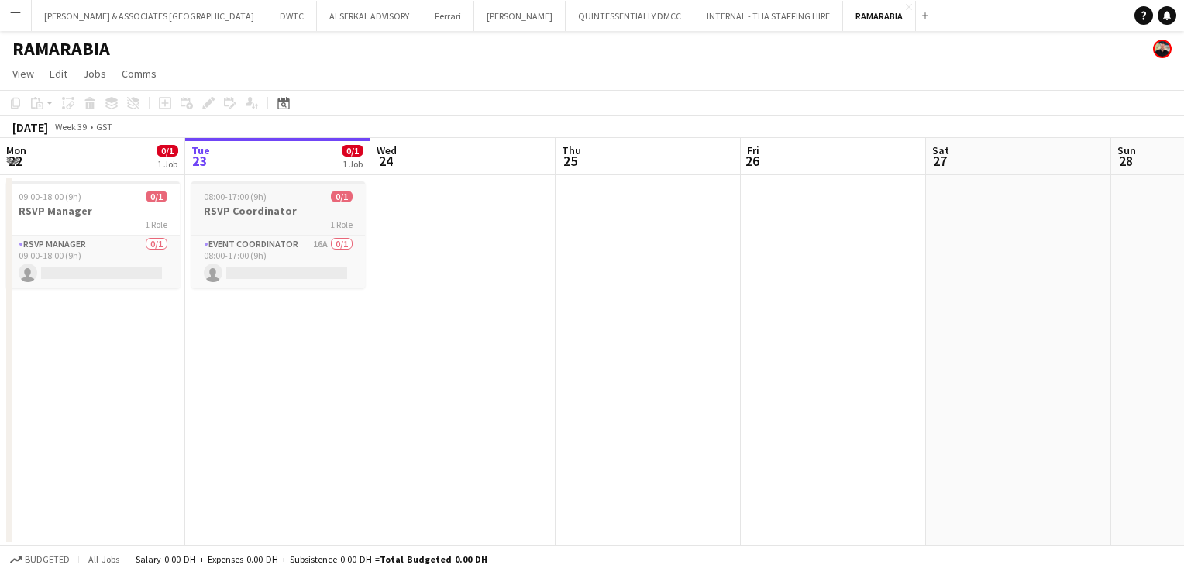
click at [229, 235] on div "Event Coordinator 16A 0/1 08:00-17:00 (9h) single-neutral-actions" at bounding box center [278, 261] width 174 height 53
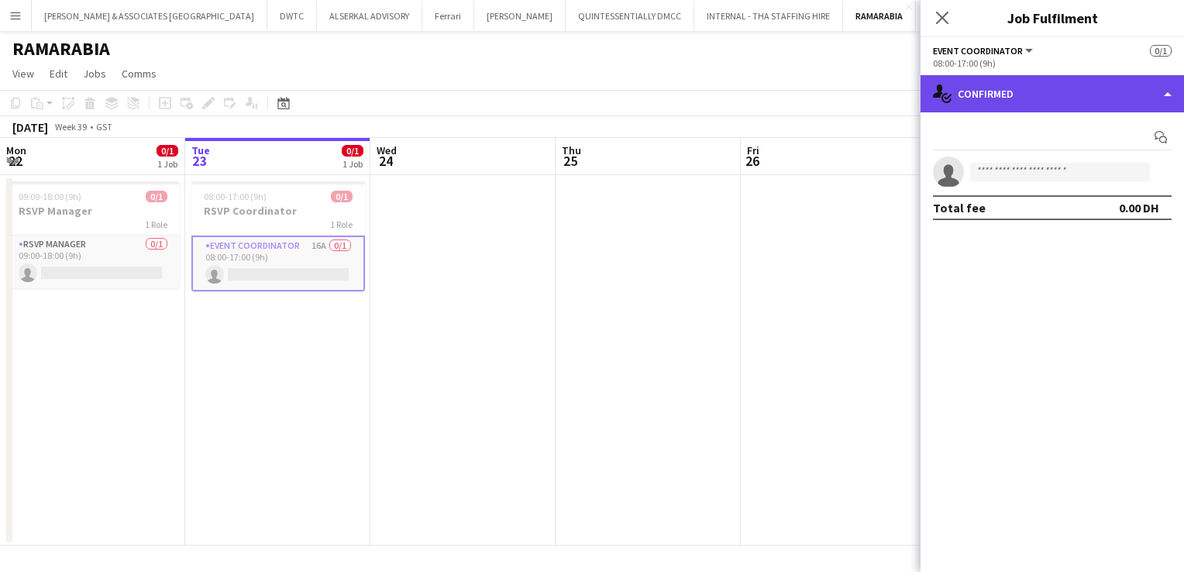
click at [1123, 108] on div "single-neutral-actions-check-2 Confirmed" at bounding box center [1051, 93] width 263 height 37
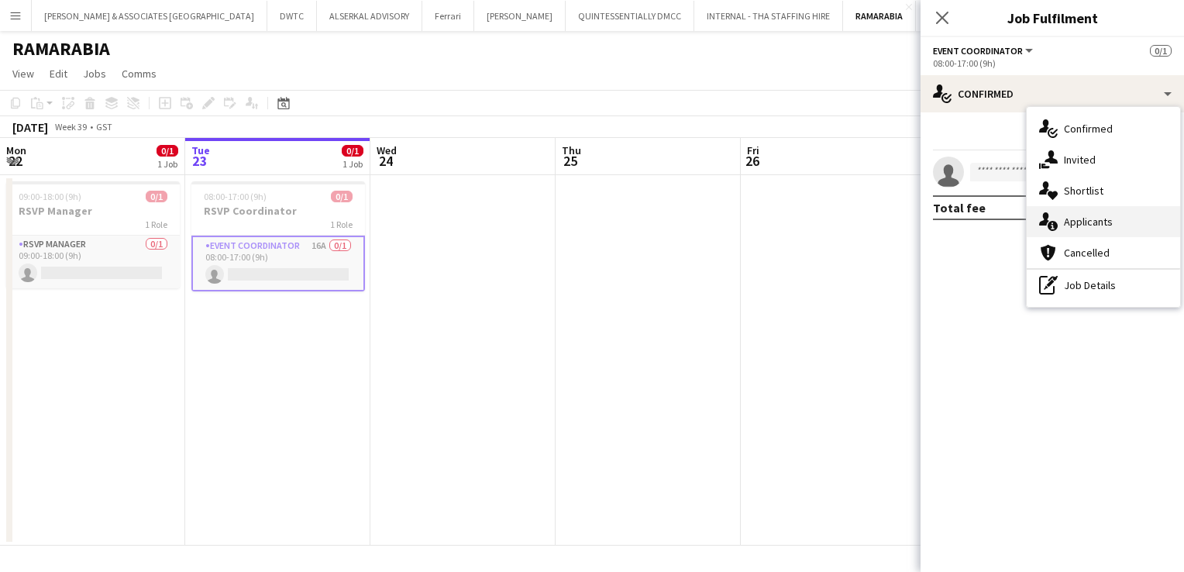
click at [1107, 231] on div "single-neutral-actions-information Applicants" at bounding box center [1103, 221] width 153 height 31
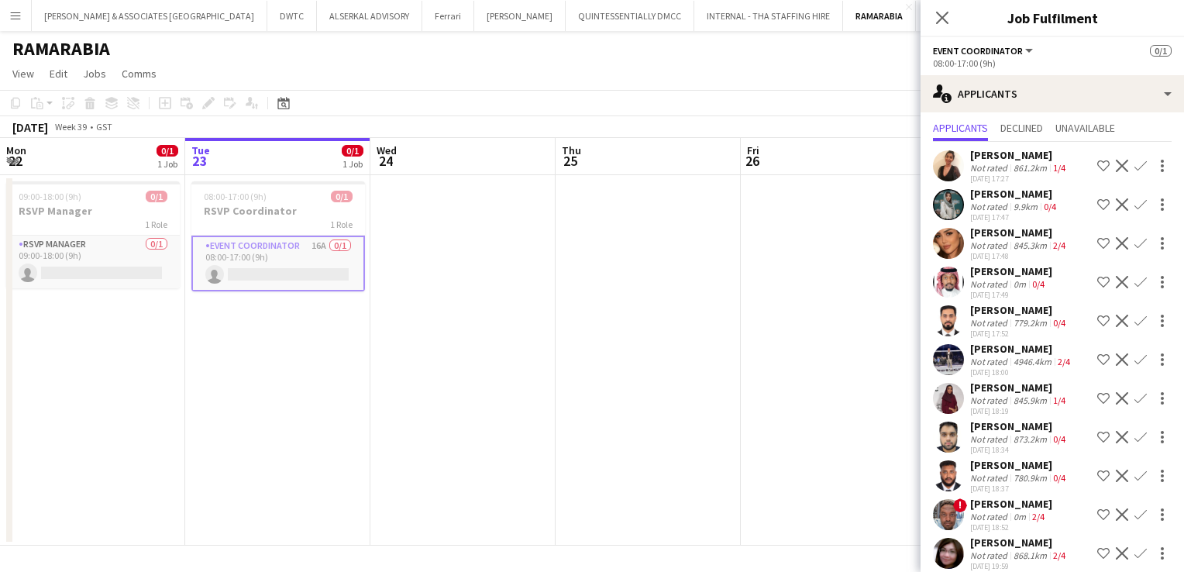
scroll to position [0, 0]
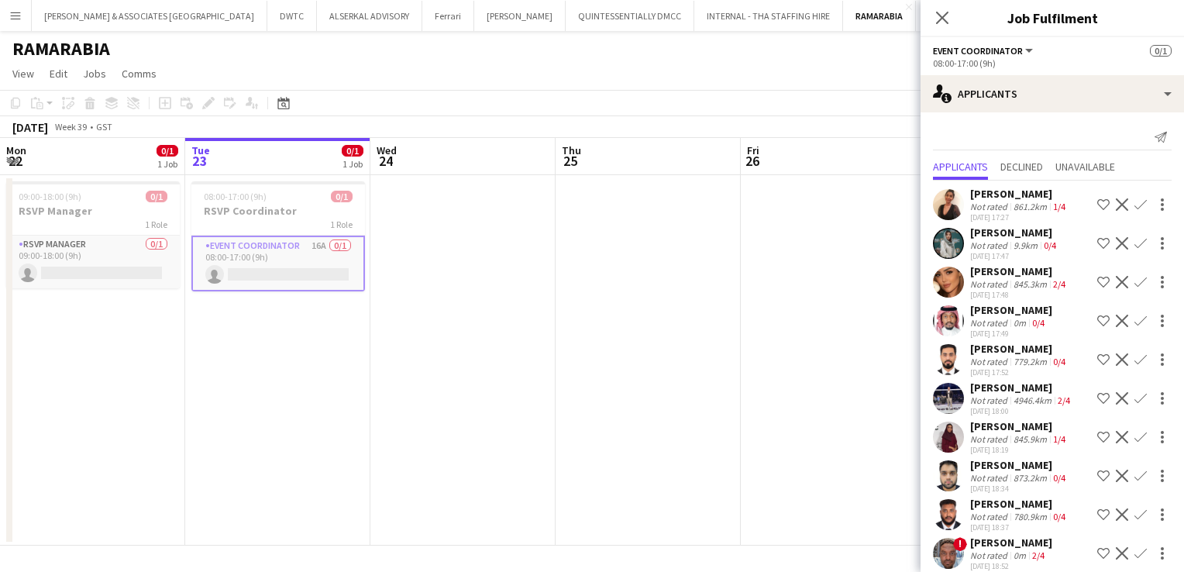
click at [1043, 273] on div "[PERSON_NAME]" at bounding box center [1019, 271] width 98 height 14
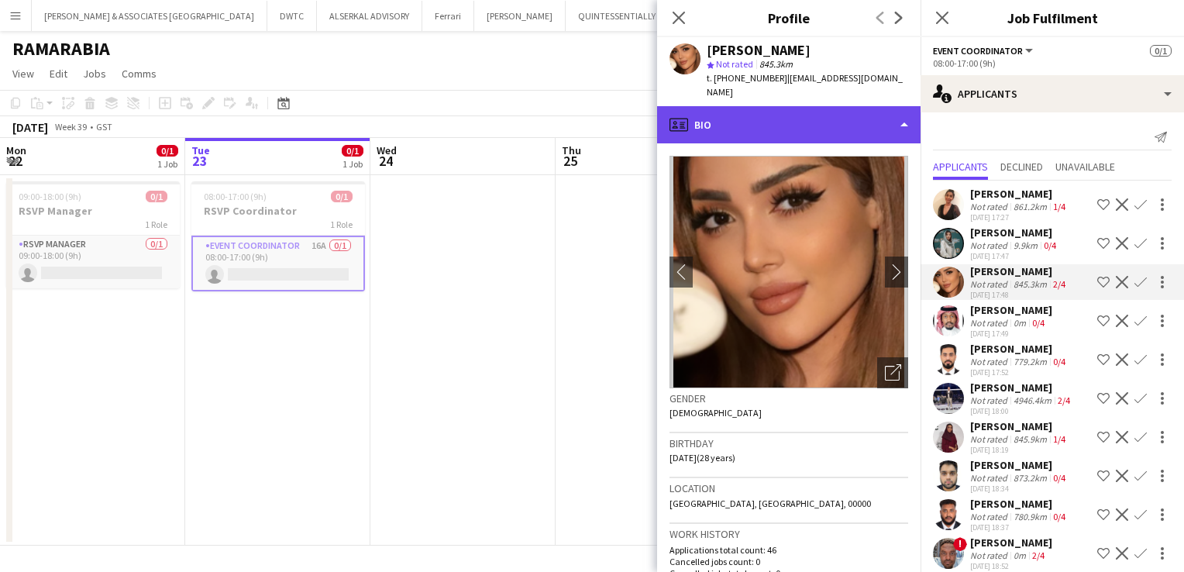
click at [777, 119] on div "profile Bio" at bounding box center [788, 124] width 263 height 37
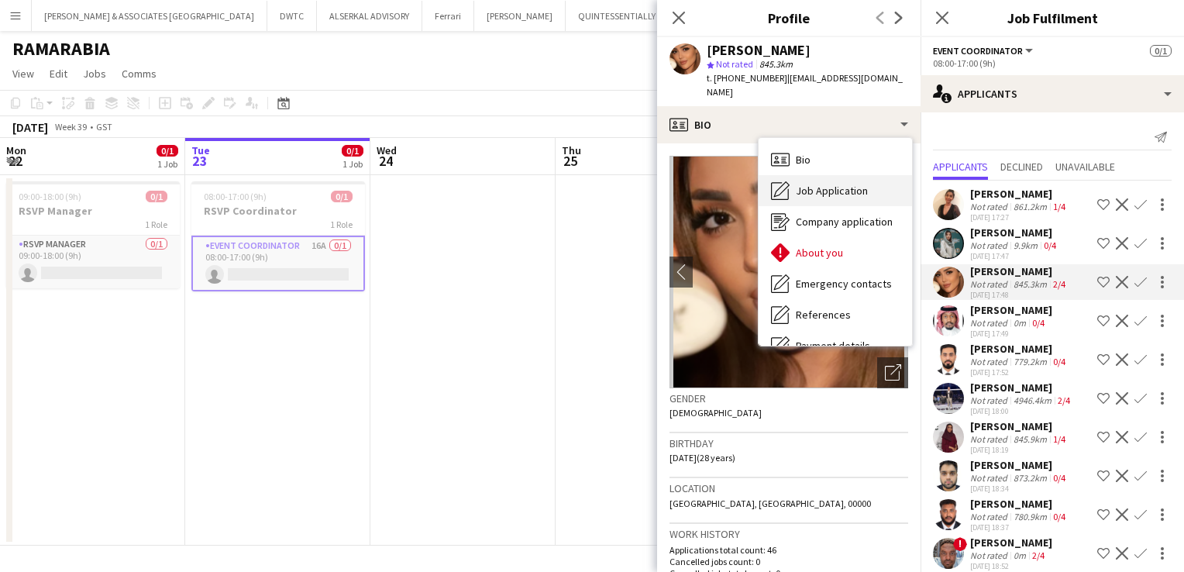
click at [829, 187] on span "Job Application" at bounding box center [832, 191] width 72 height 14
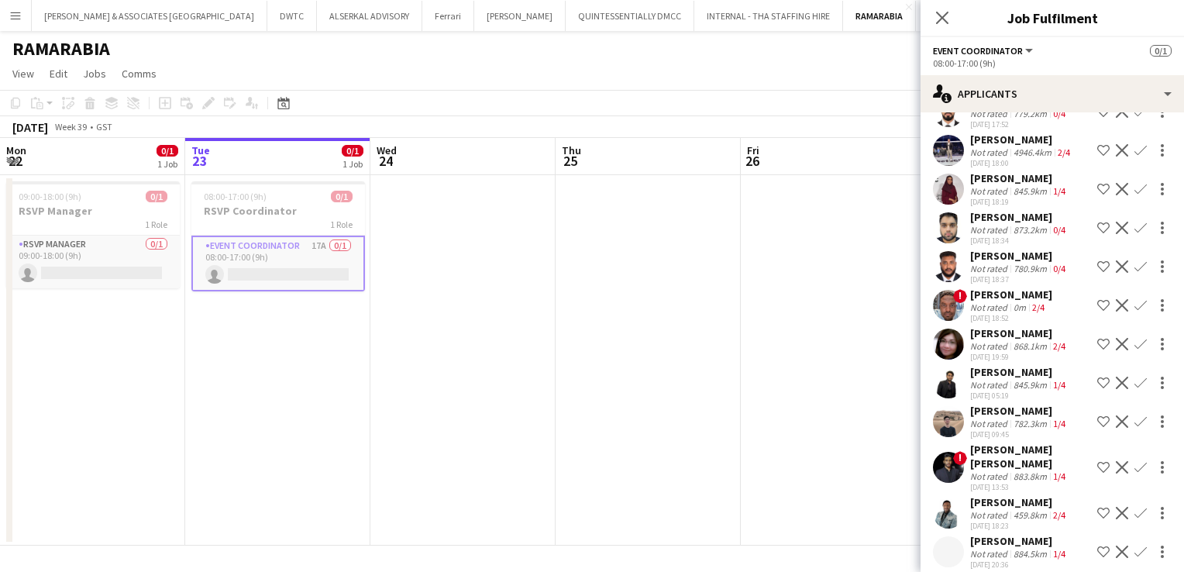
scroll to position [260, 0]
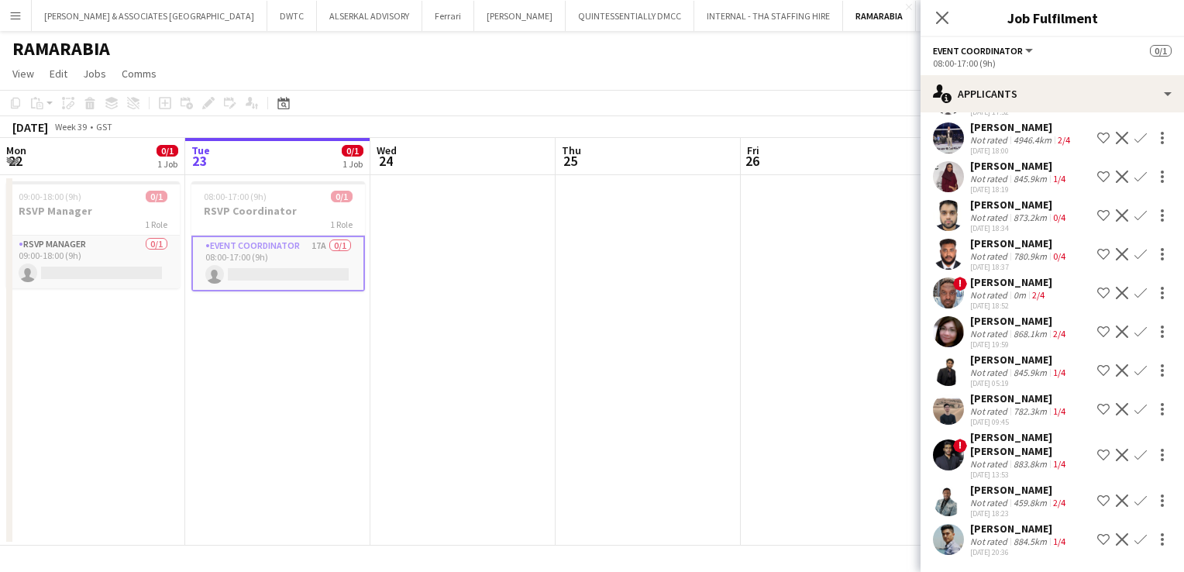
click at [1030, 531] on div "[PERSON_NAME]" at bounding box center [1019, 528] width 98 height 14
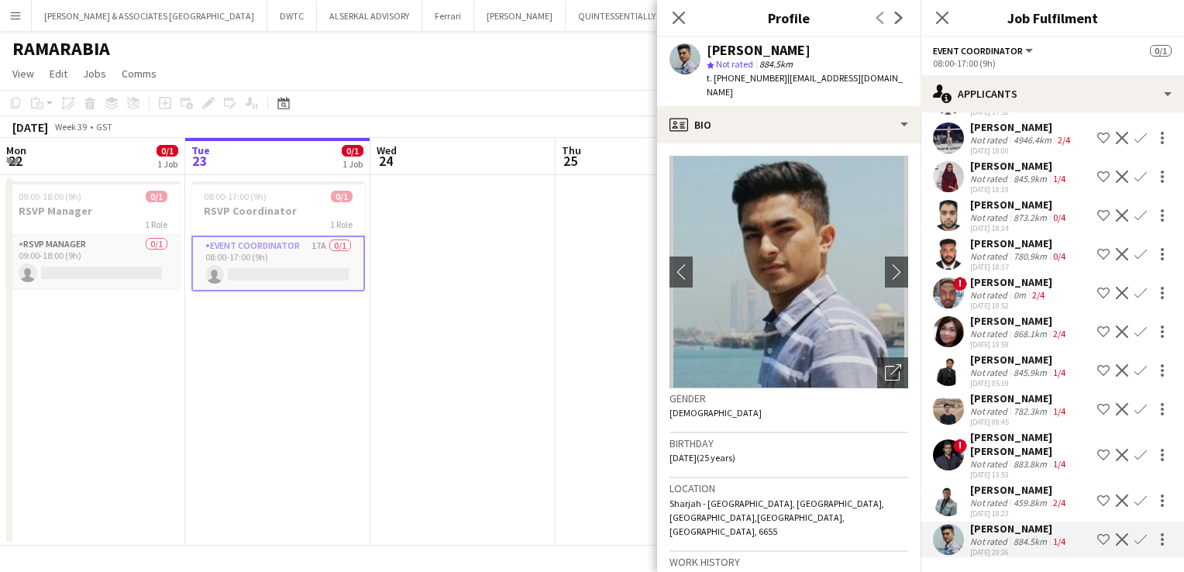
click at [996, 206] on div "[PERSON_NAME]" at bounding box center [1019, 205] width 98 height 14
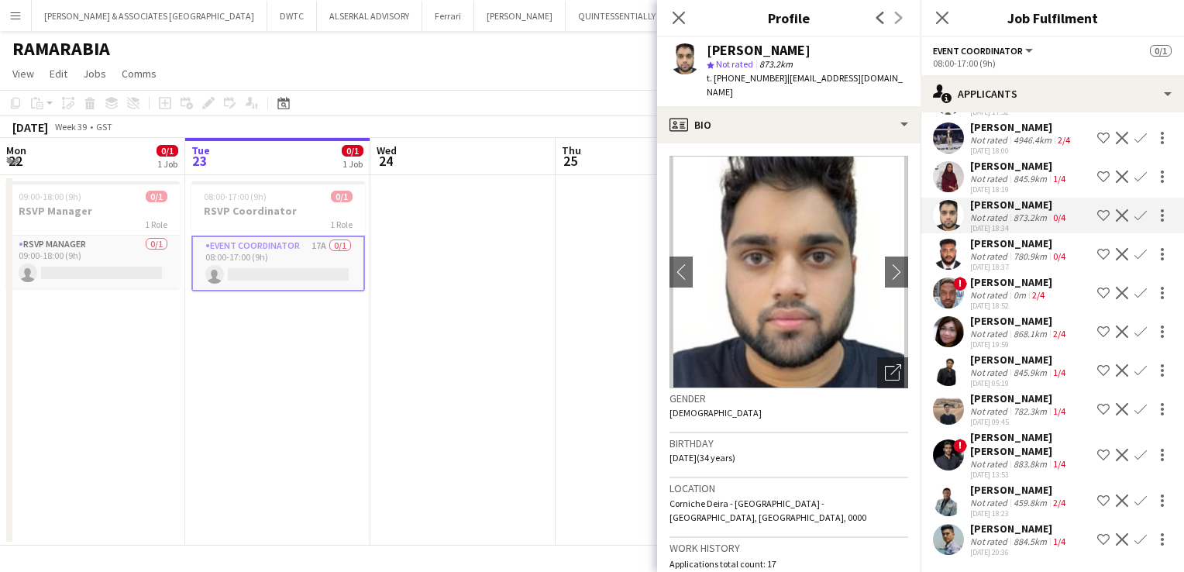
click at [9, 12] on app-icon "Menu" at bounding box center [15, 15] width 12 height 12
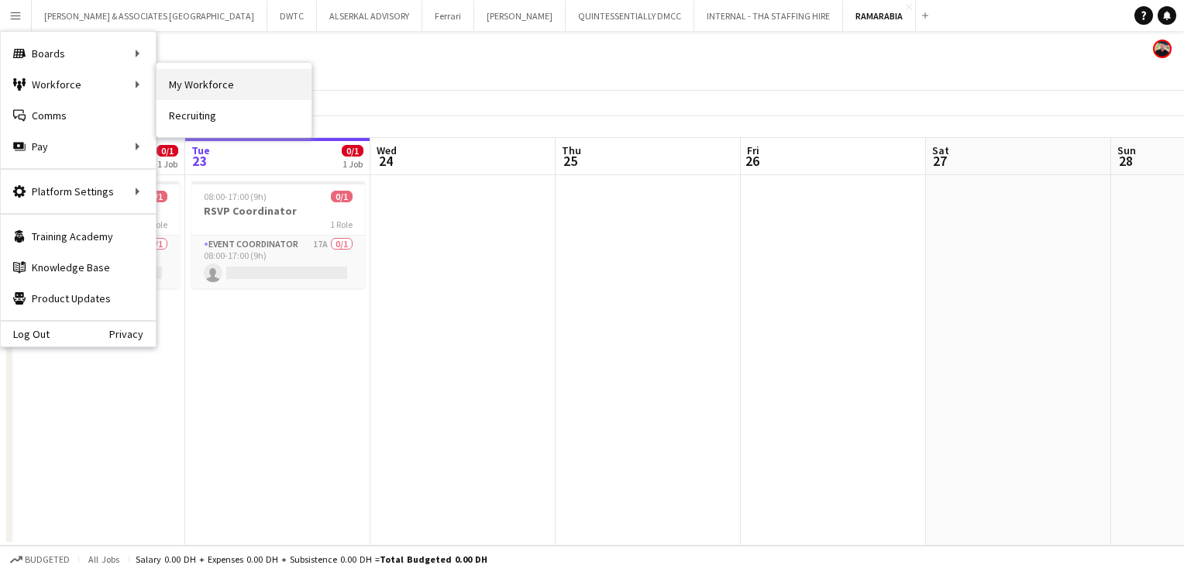
click at [216, 92] on link "My Workforce" at bounding box center [233, 84] width 155 height 31
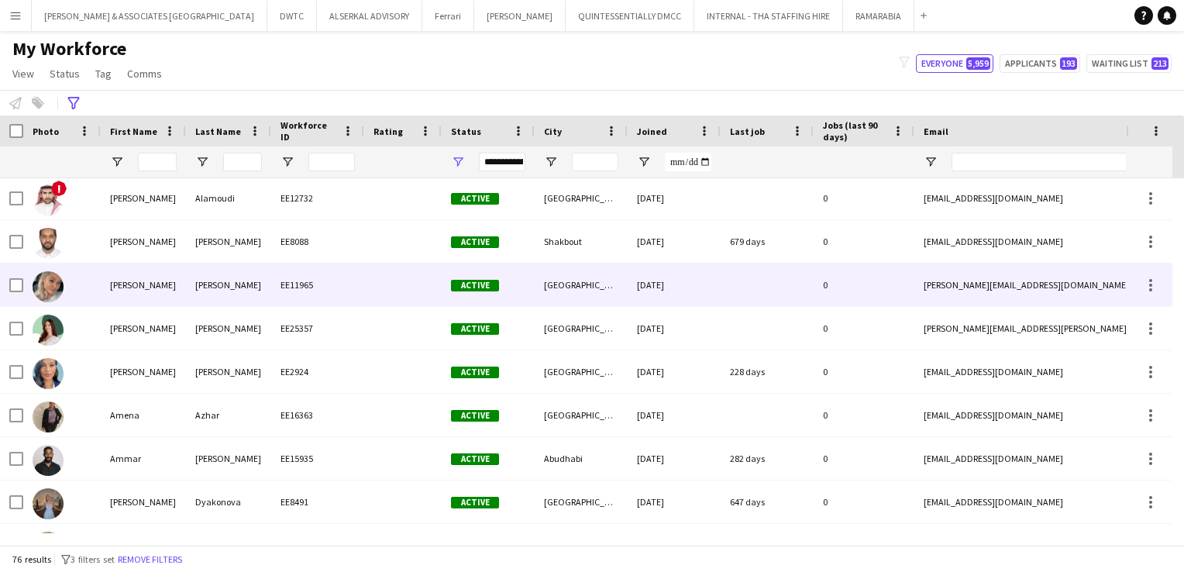
scroll to position [155, 0]
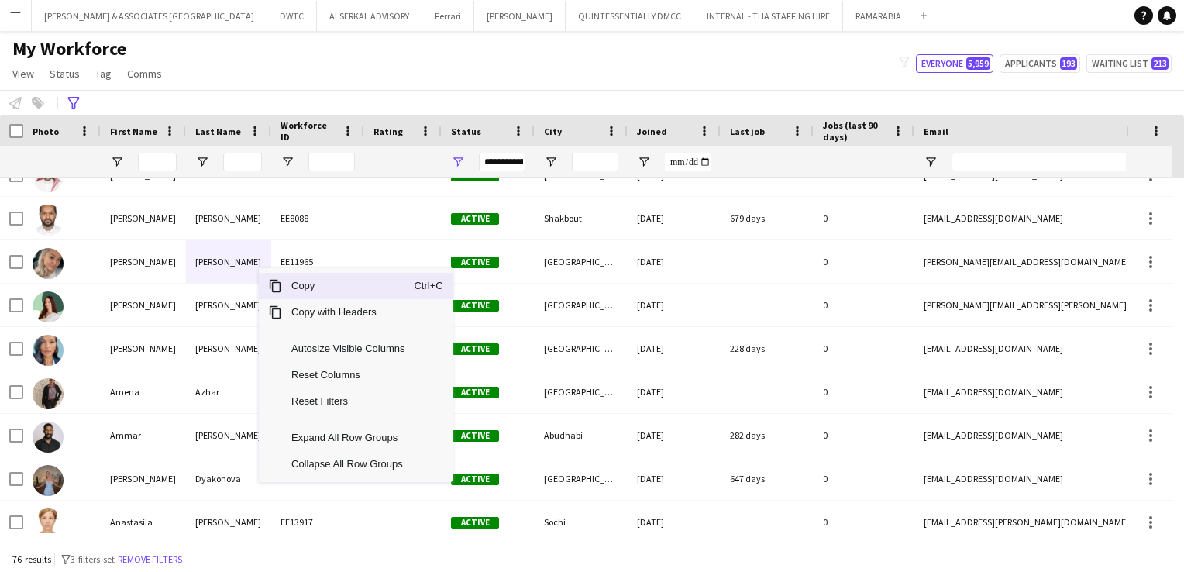
click at [341, 60] on div "My Workforce View Views Default view [PERSON_NAME] New view Update view Delete …" at bounding box center [592, 63] width 1184 height 53
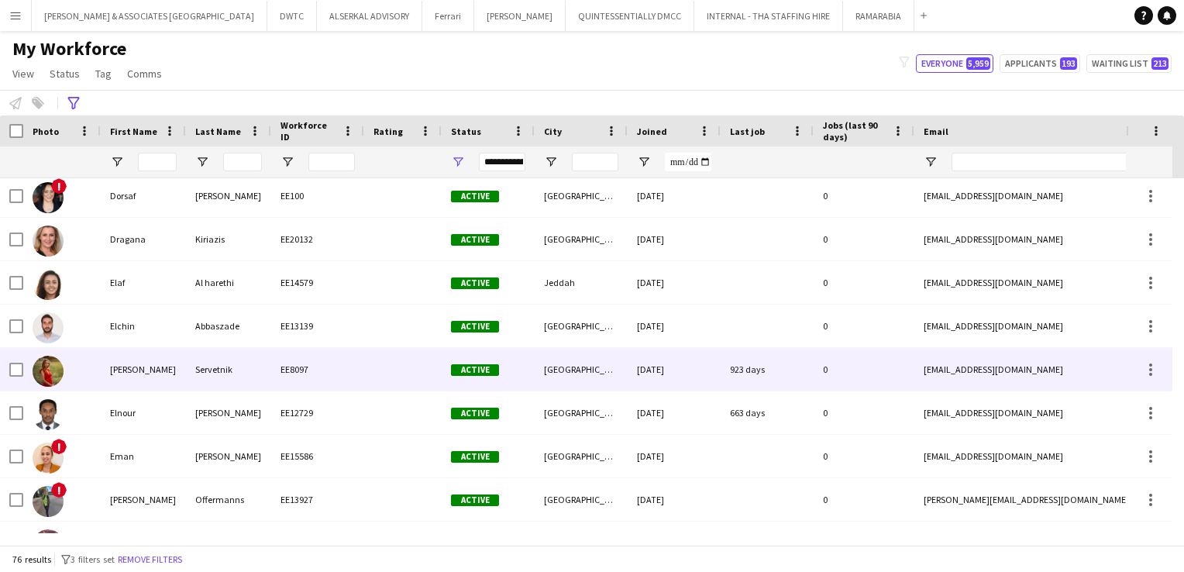
scroll to position [930, 0]
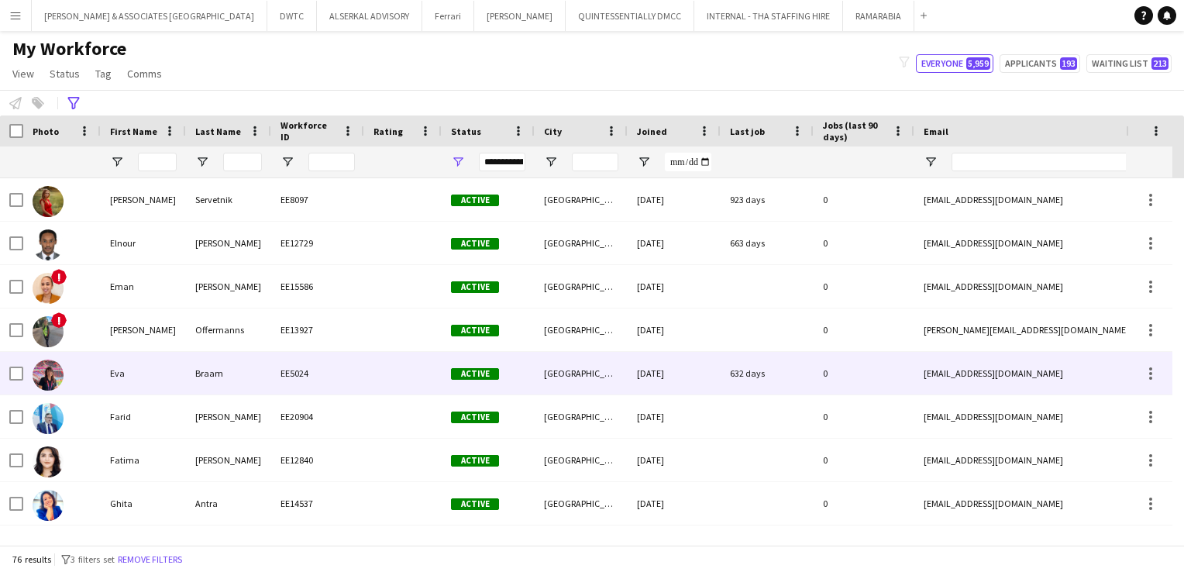
click at [201, 377] on div "Braam" at bounding box center [228, 373] width 85 height 43
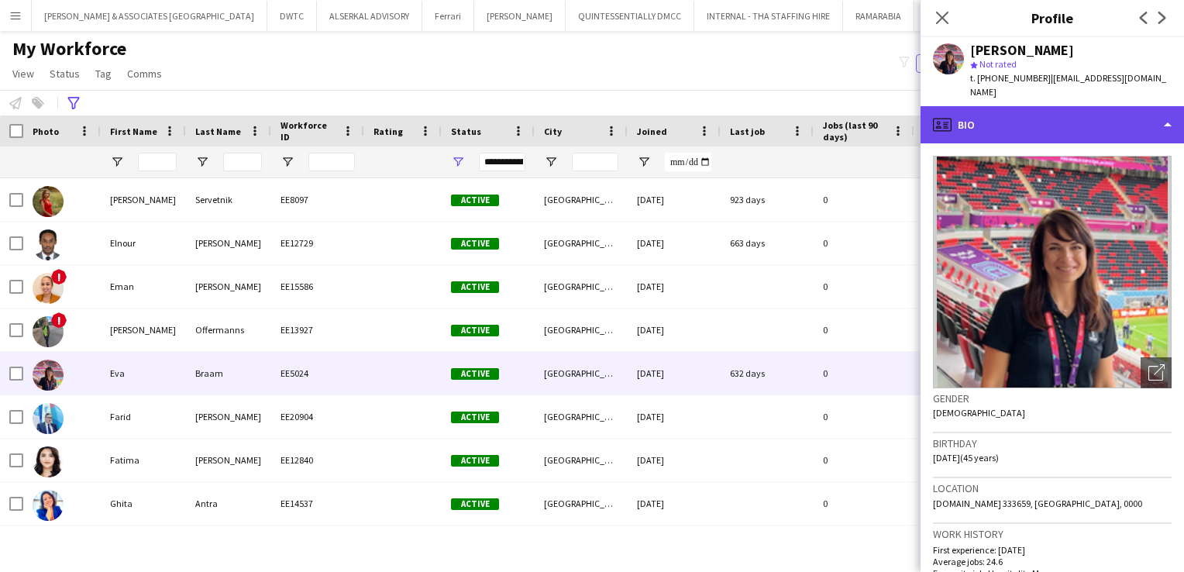
click at [1035, 106] on div "profile Bio" at bounding box center [1051, 124] width 263 height 37
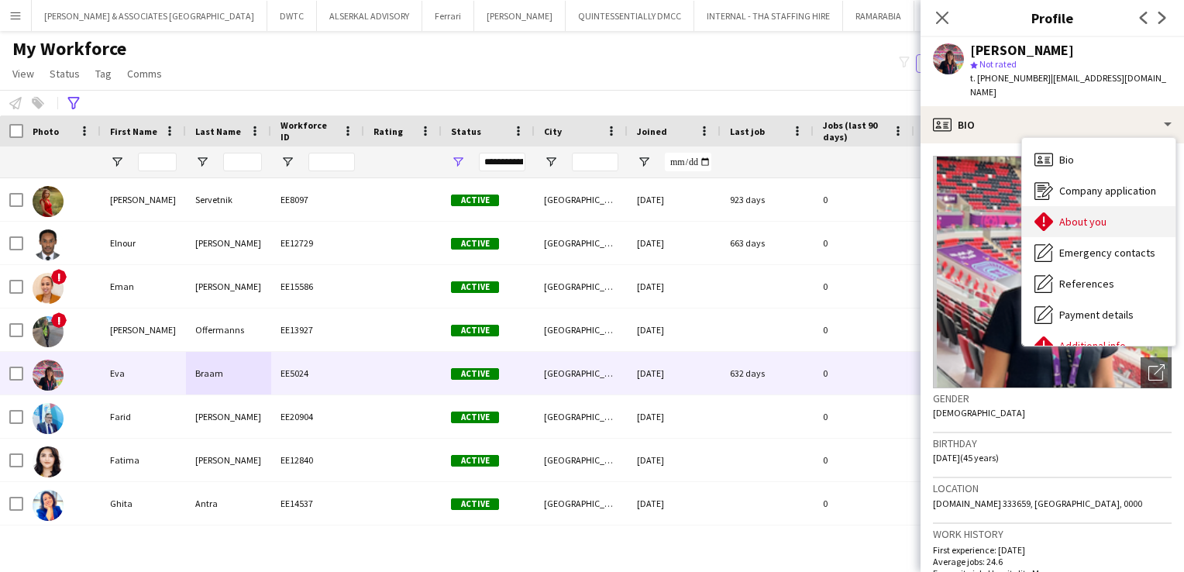
click at [1081, 215] on span "About you" at bounding box center [1082, 222] width 47 height 14
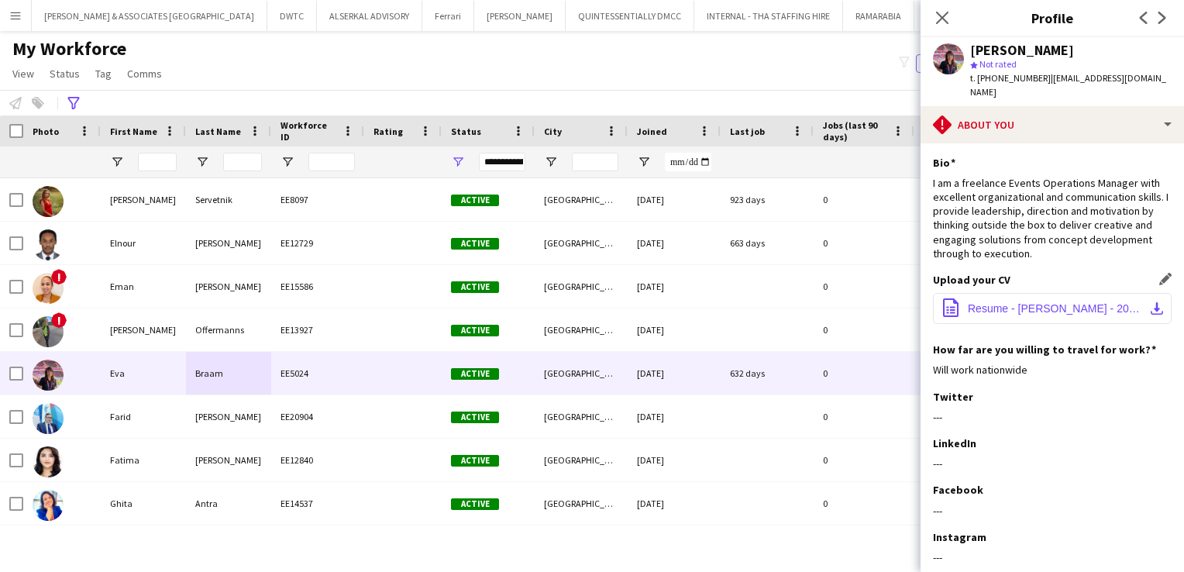
click at [1064, 302] on span "Resume - [PERSON_NAME] - 2023 updated.pdf" at bounding box center [1055, 308] width 175 height 12
